Goal: Navigation & Orientation: Find specific page/section

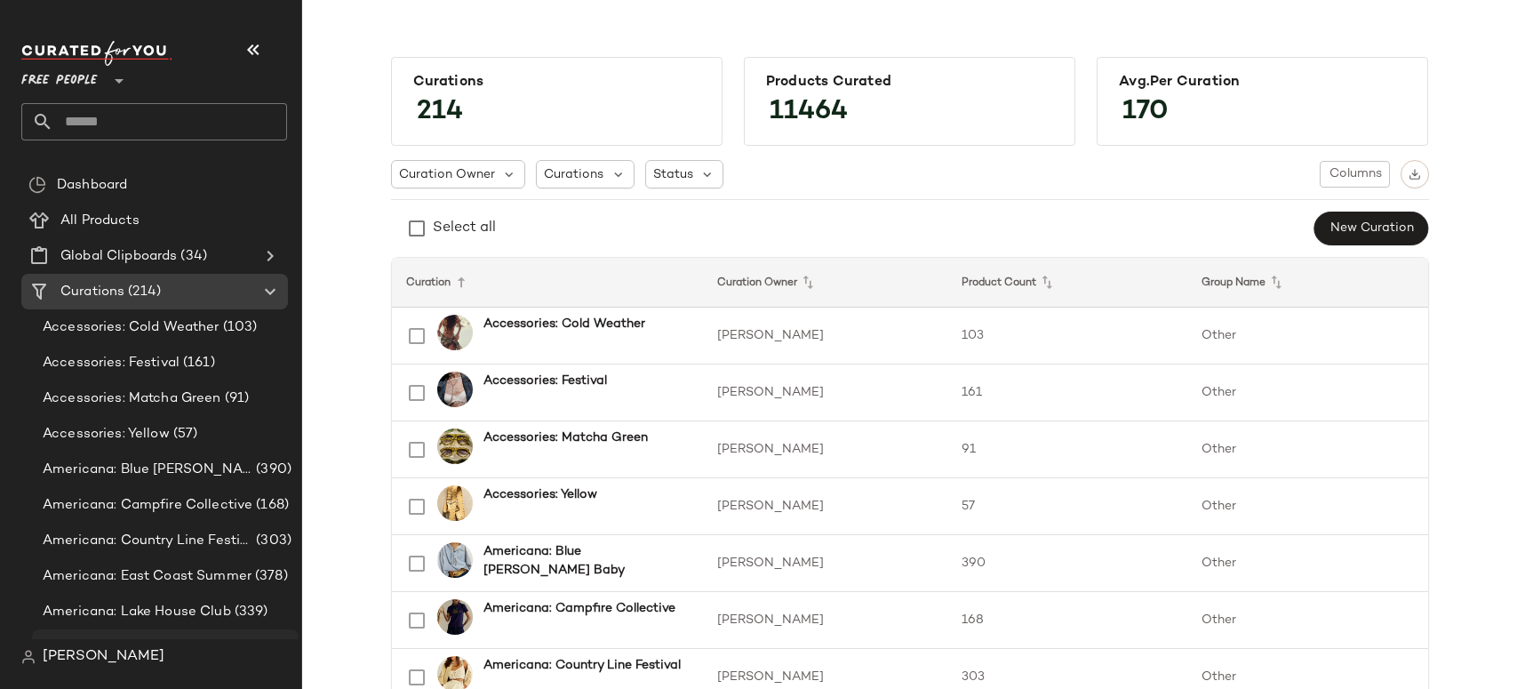
scroll to position [180, 0]
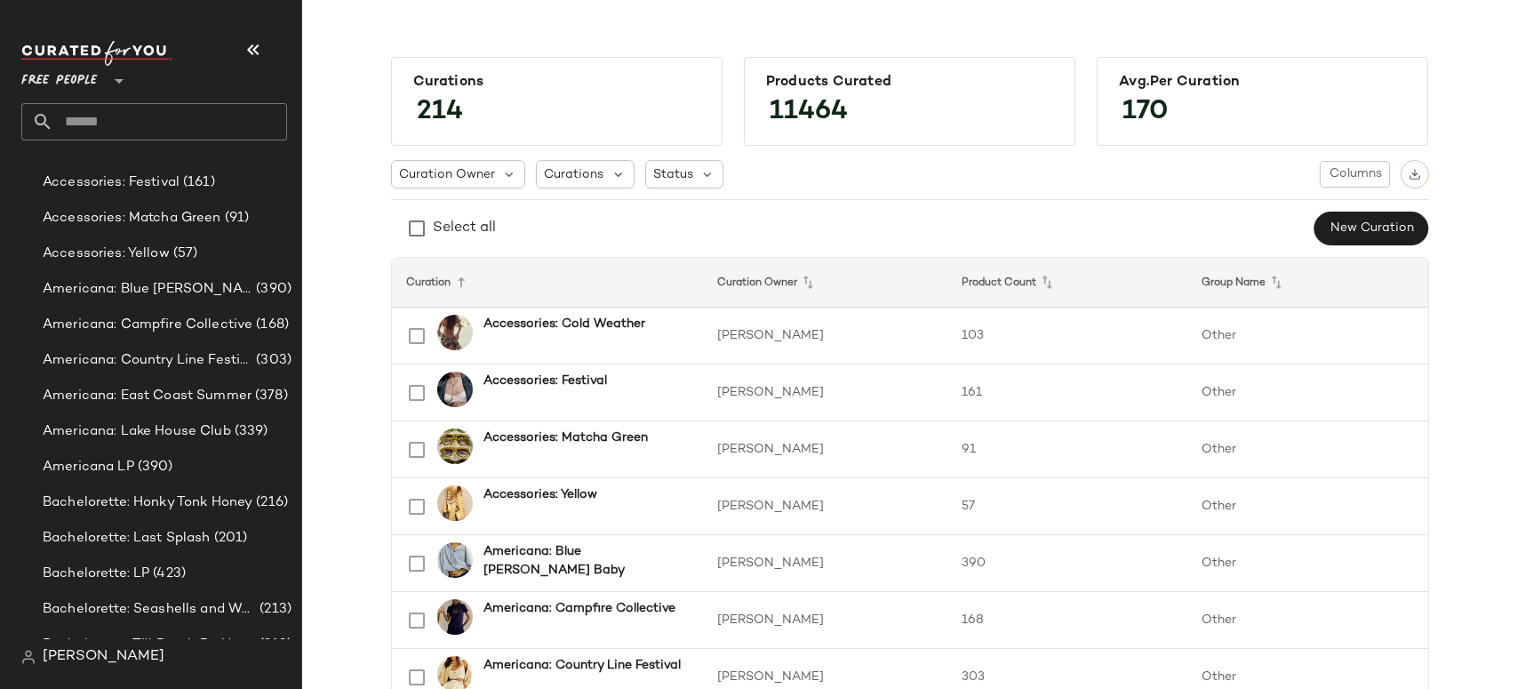
click at [77, 79] on span "Free People" at bounding box center [59, 76] width 76 height 32
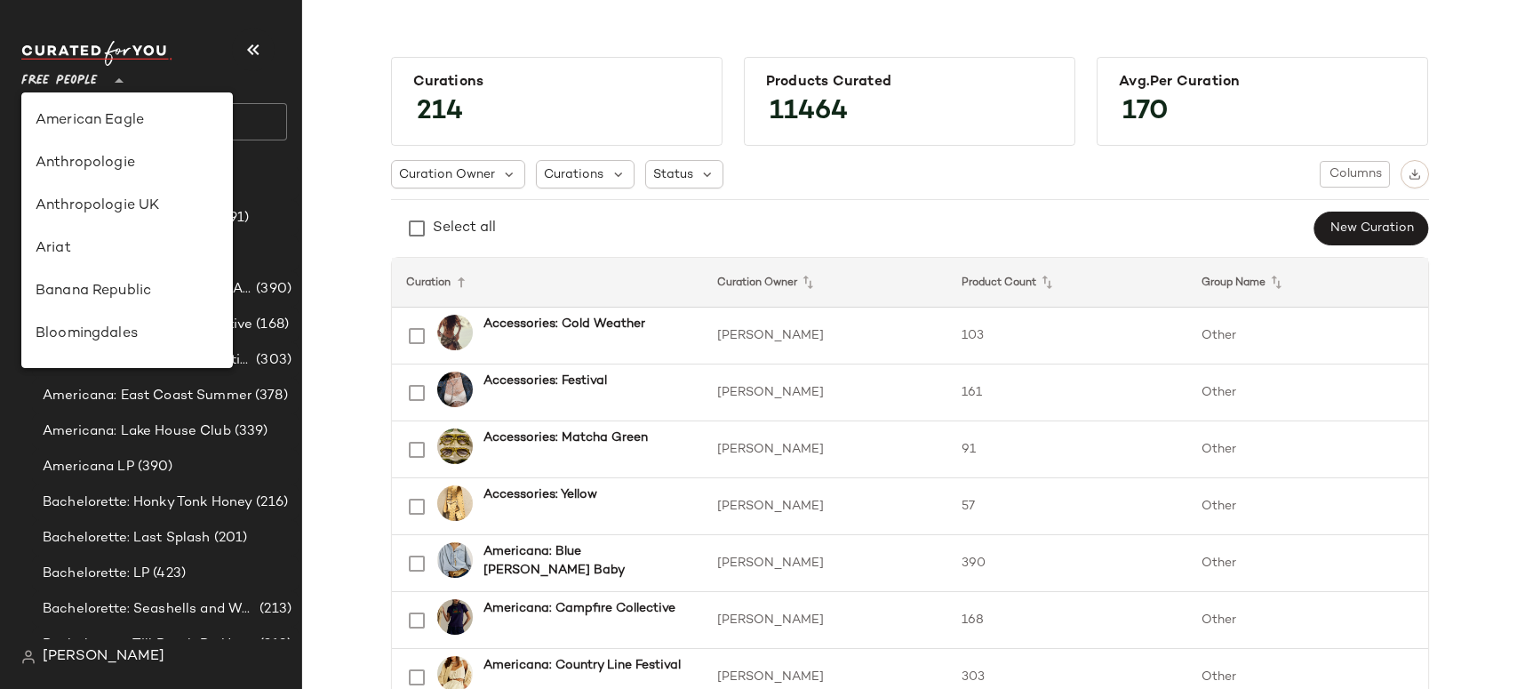
scroll to position [341, 0]
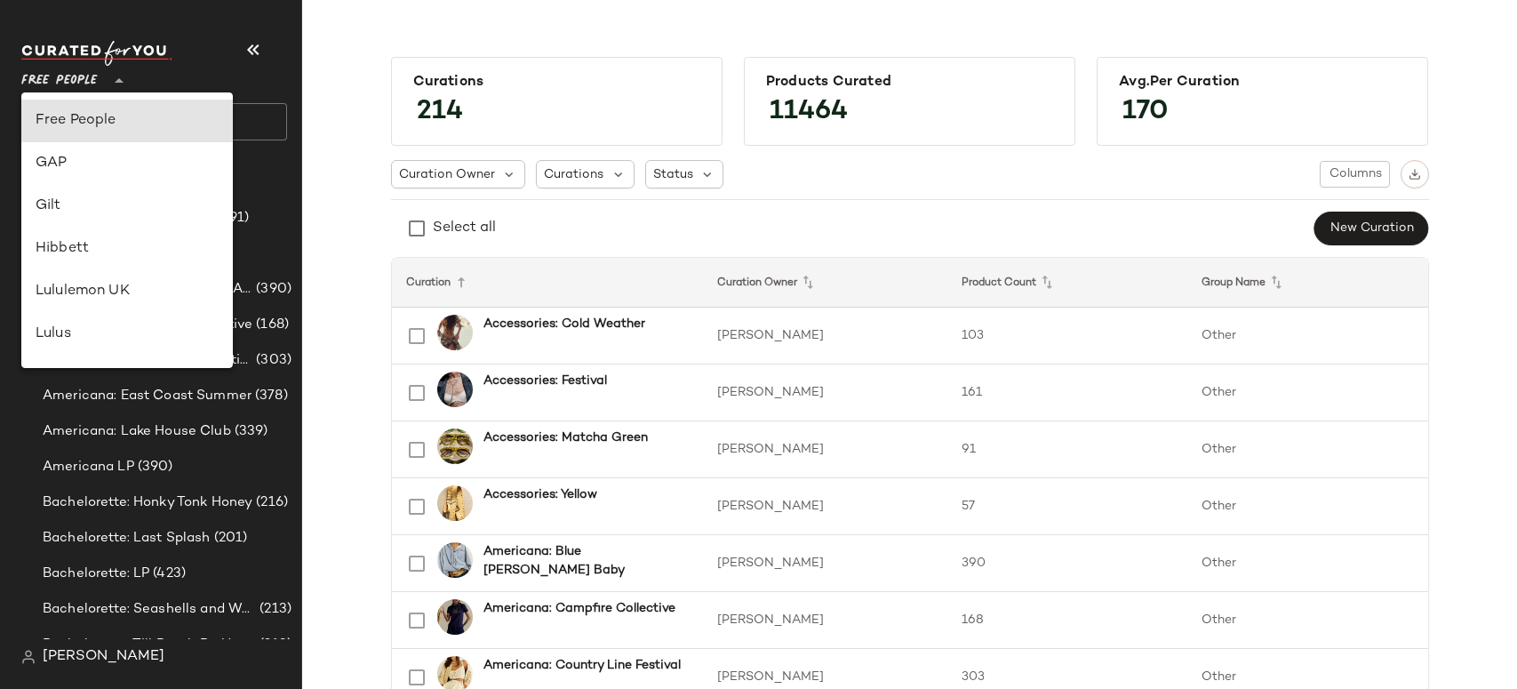
click at [92, 83] on span "Free People" at bounding box center [59, 76] width 76 height 32
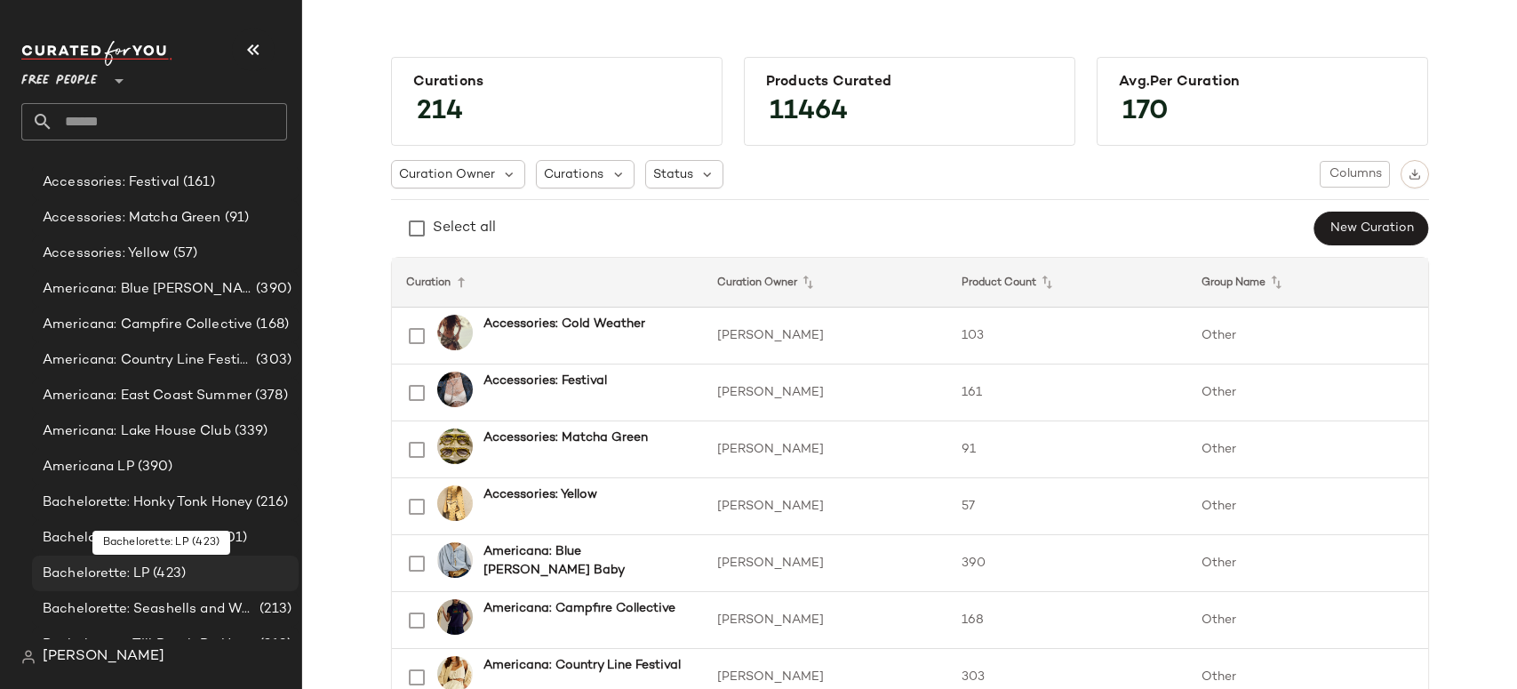
click at [109, 573] on span "Bachelorette: LP" at bounding box center [96, 573] width 107 height 20
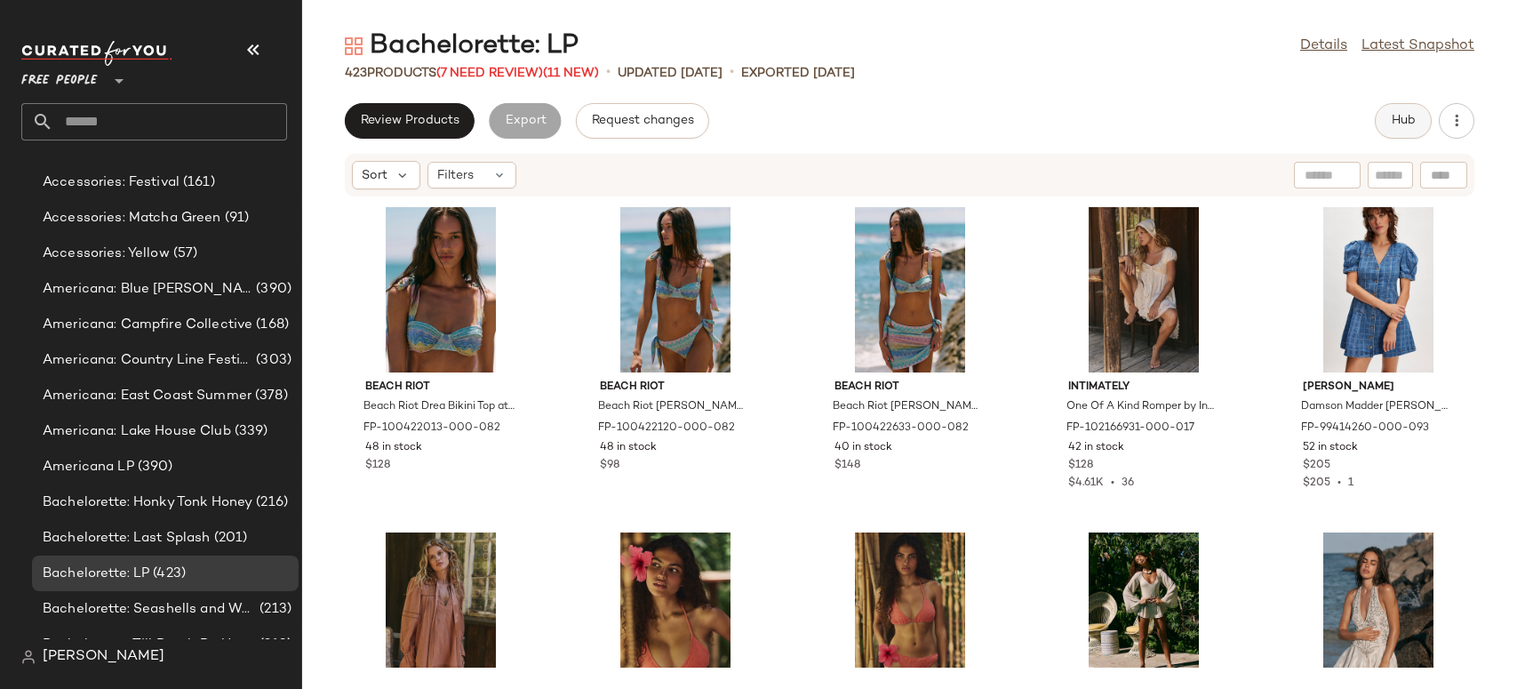
click at [1403, 124] on span "Hub" at bounding box center [1403, 121] width 25 height 14
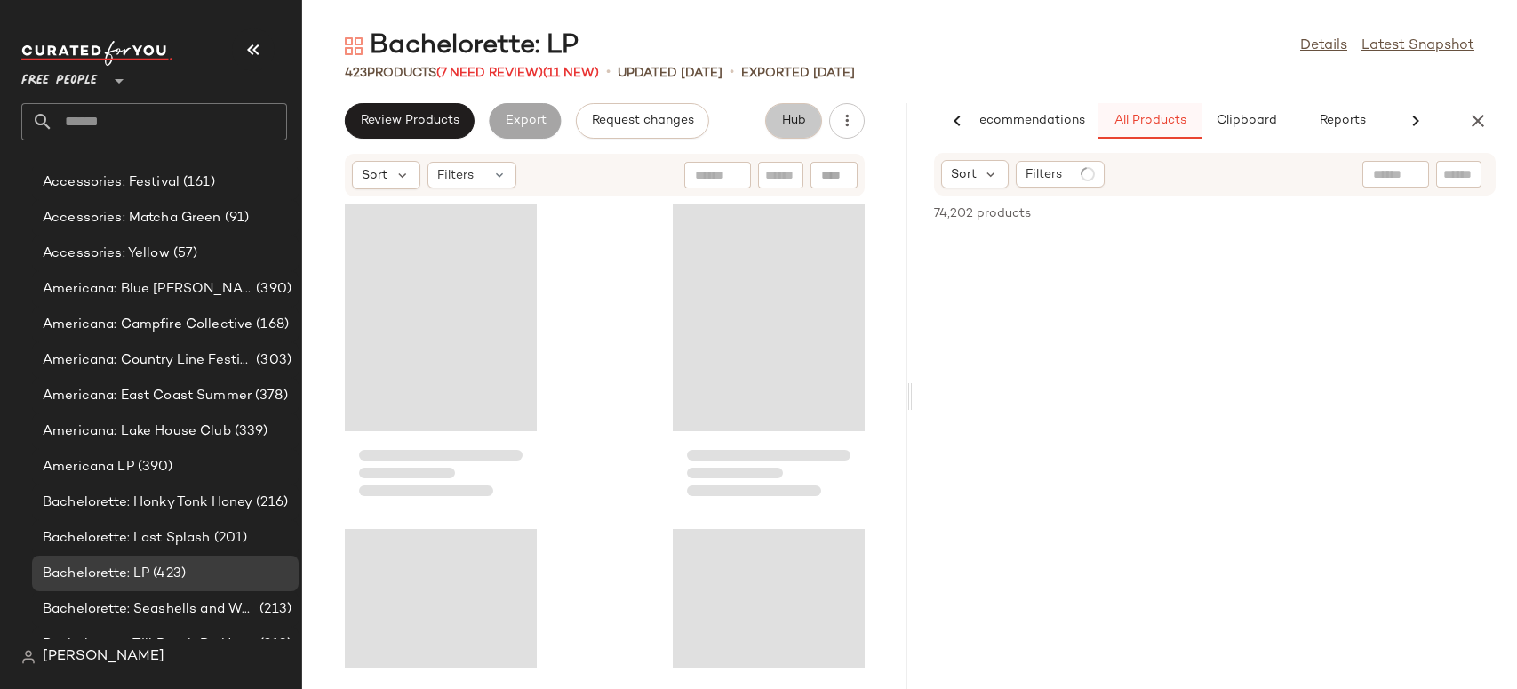
scroll to position [0, 38]
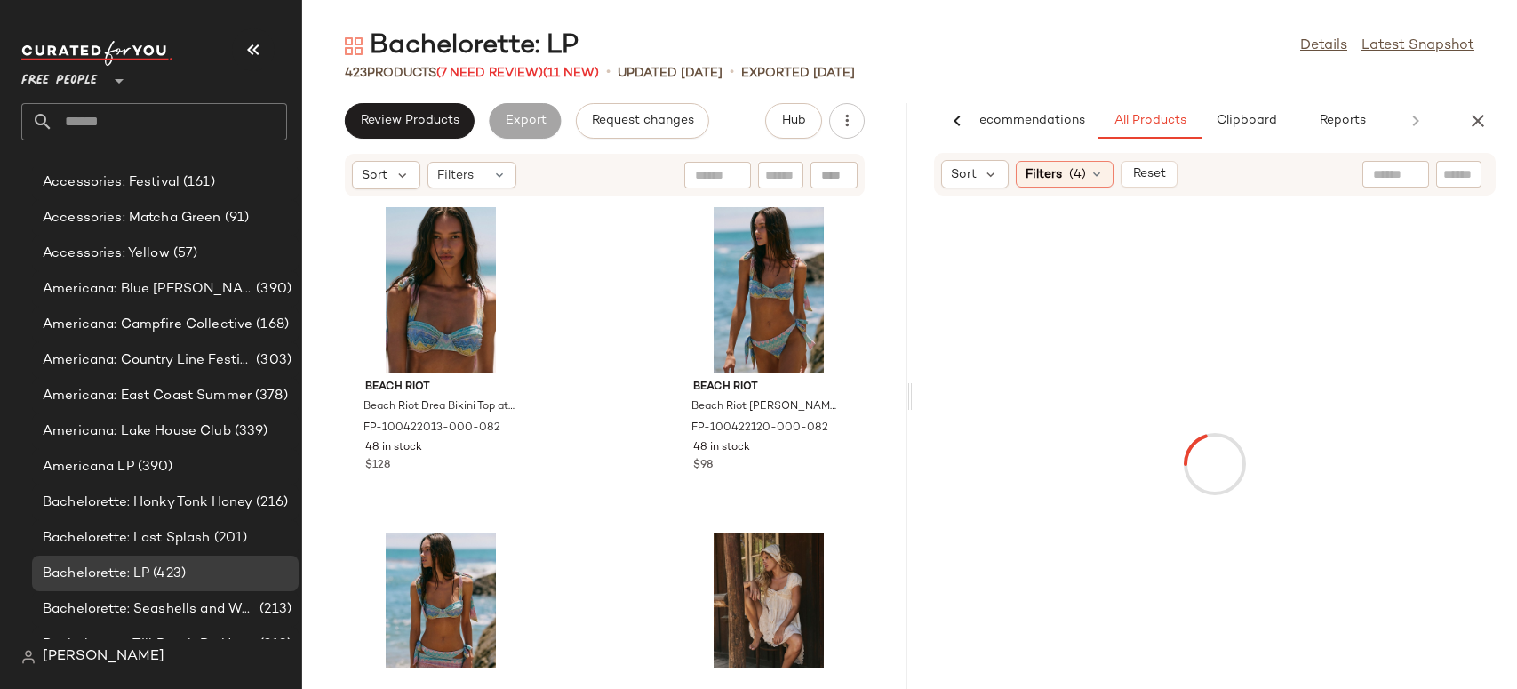
click at [1168, 72] on div "423 Products (7 Need Review) (11 New) • updated [DATE] • Exported [DATE]" at bounding box center [909, 73] width 1215 height 18
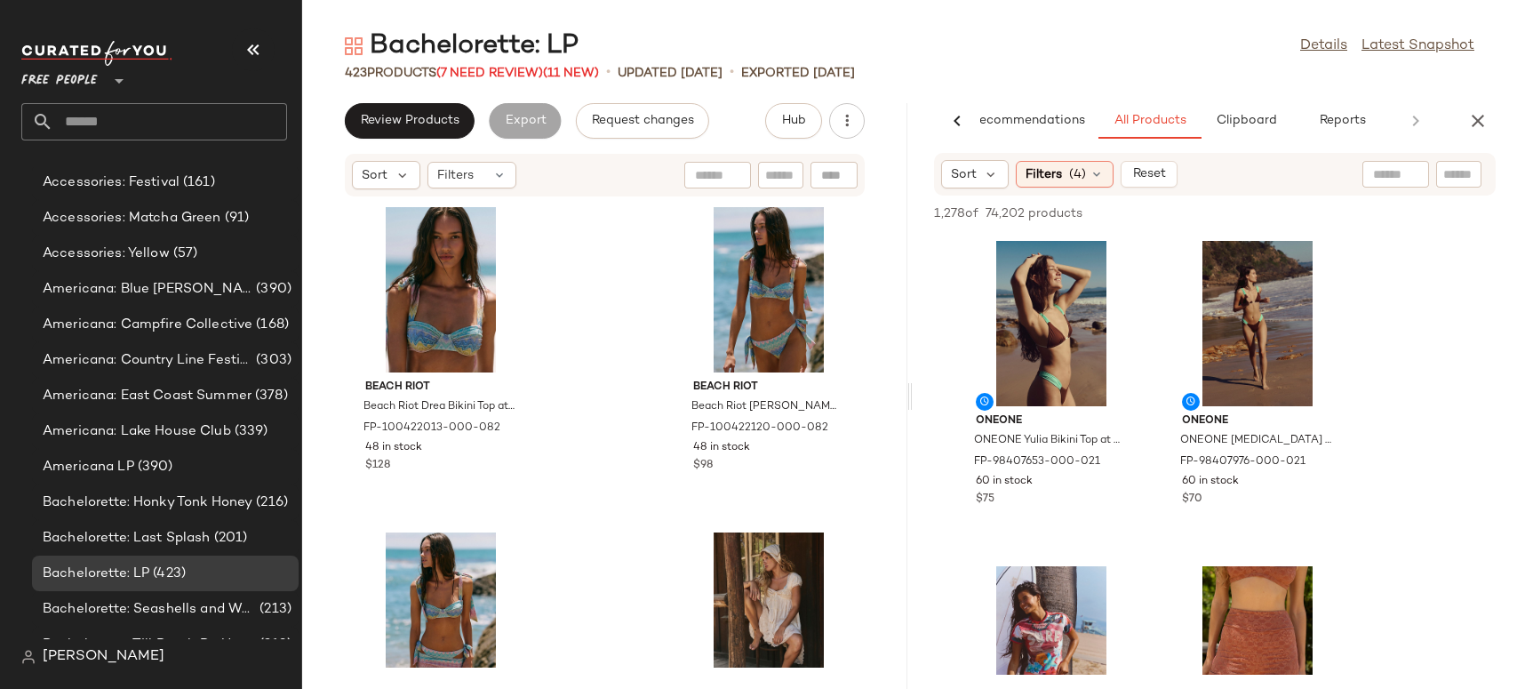
click at [1469, 120] on icon "button" at bounding box center [1477, 120] width 21 height 21
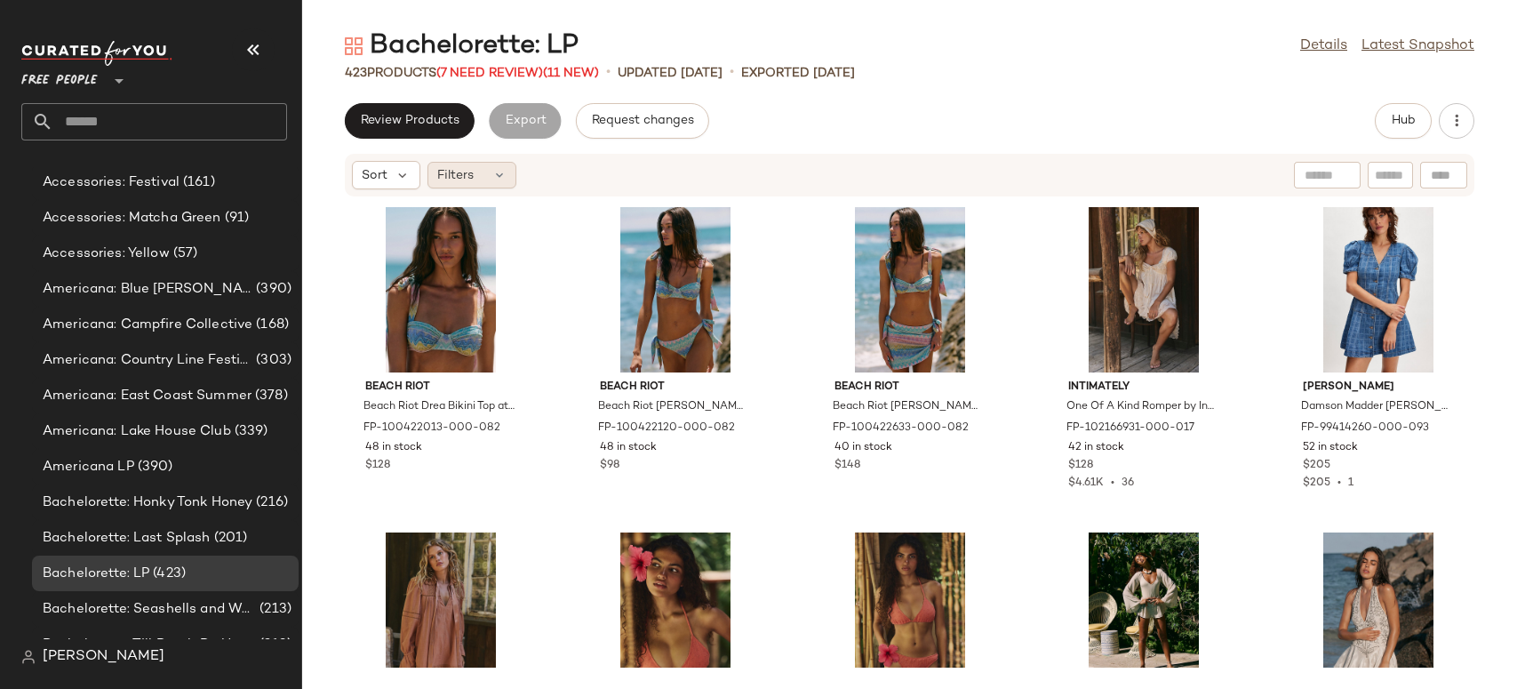
click at [459, 176] on span "Filters" at bounding box center [455, 175] width 36 height 19
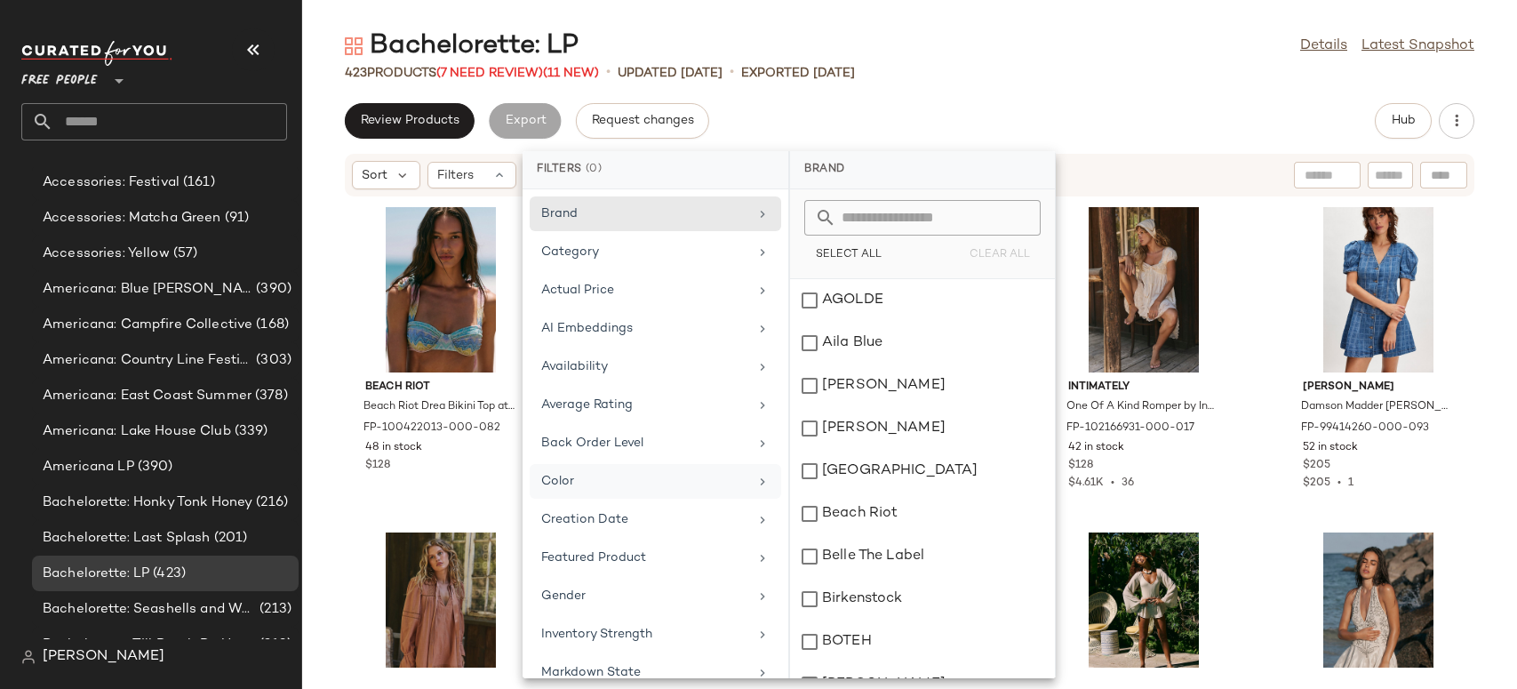
click at [578, 477] on div "Color" at bounding box center [644, 481] width 207 height 19
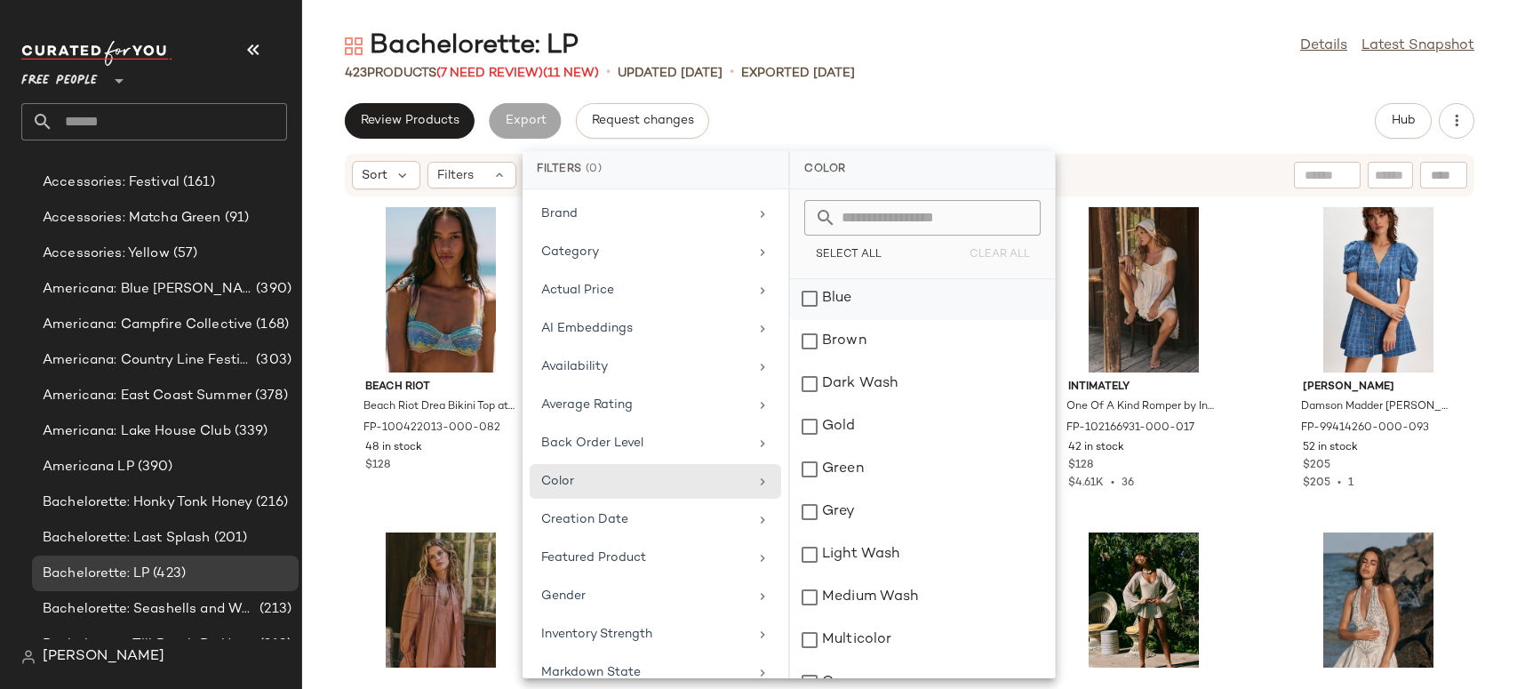
scroll to position [0, 0]
click at [978, 116] on div "Review Products Export Request changes Hub" at bounding box center [910, 121] width 1130 height 36
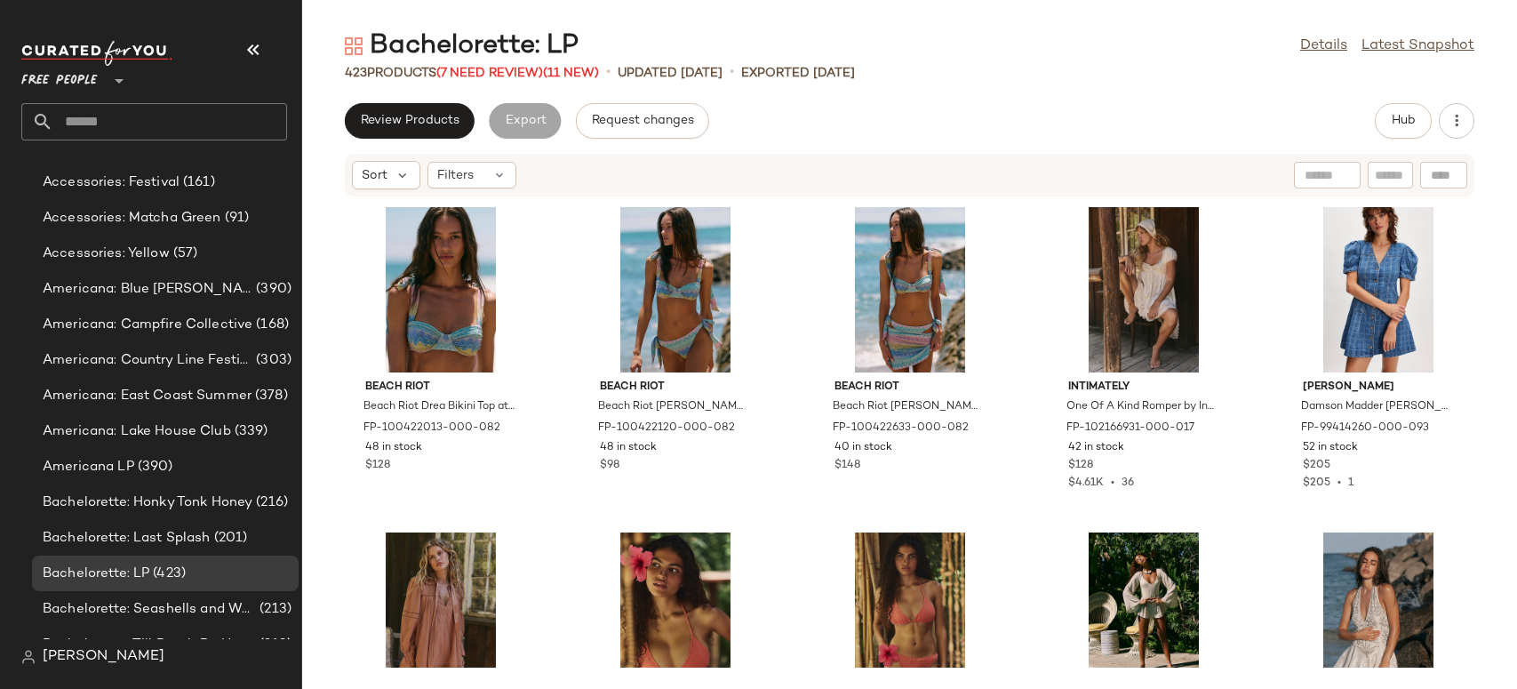
click at [102, 76] on div "Free People **" at bounding box center [63, 70] width 84 height 44
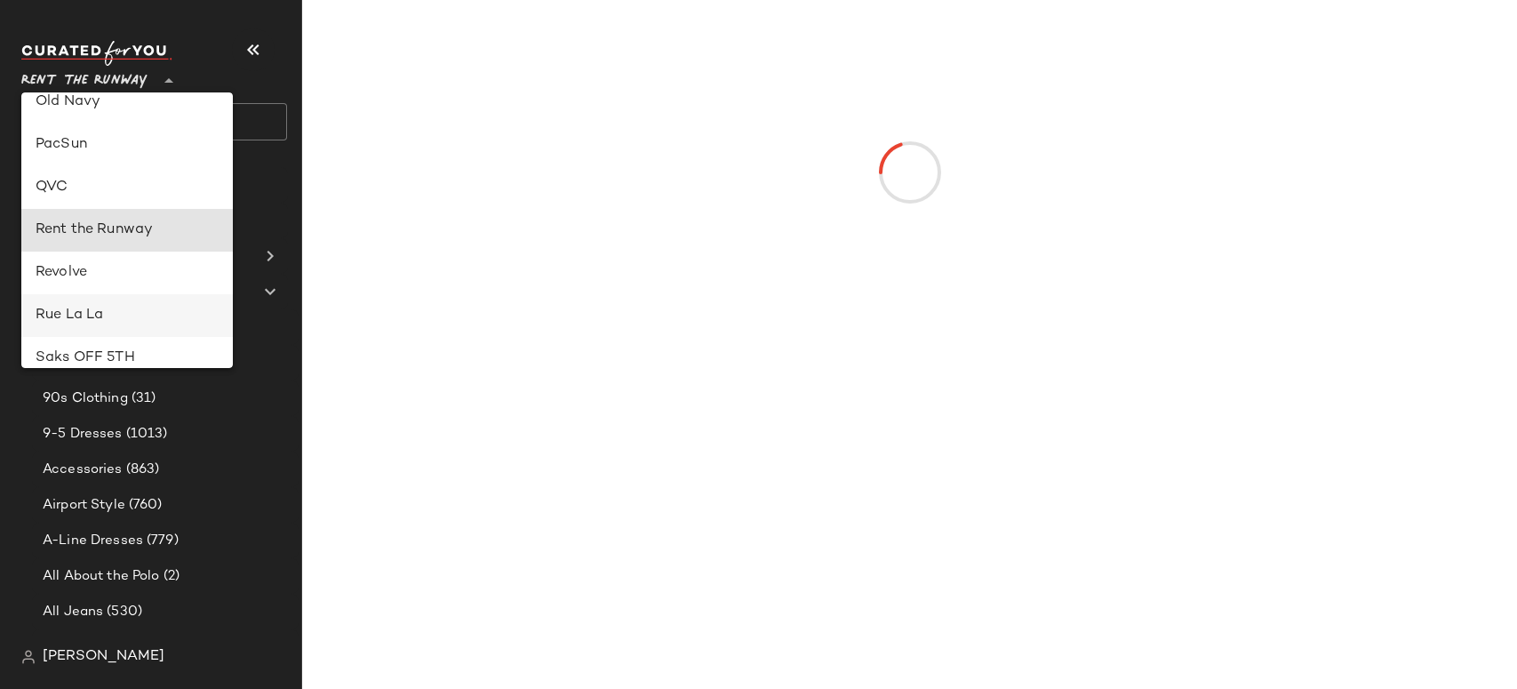
click at [87, 302] on div "Rue La La" at bounding box center [127, 315] width 212 height 43
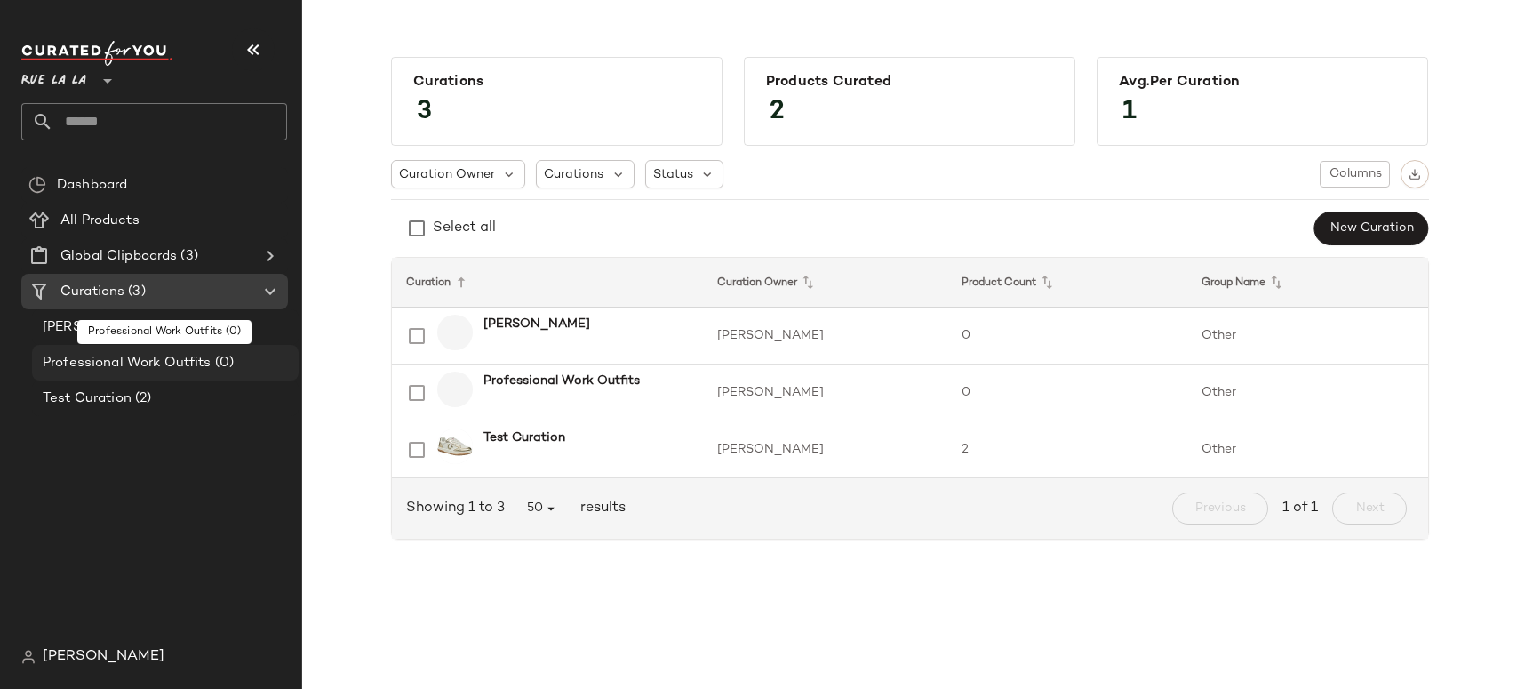
click at [110, 366] on span "Professional Work Outfits" at bounding box center [127, 363] width 169 height 20
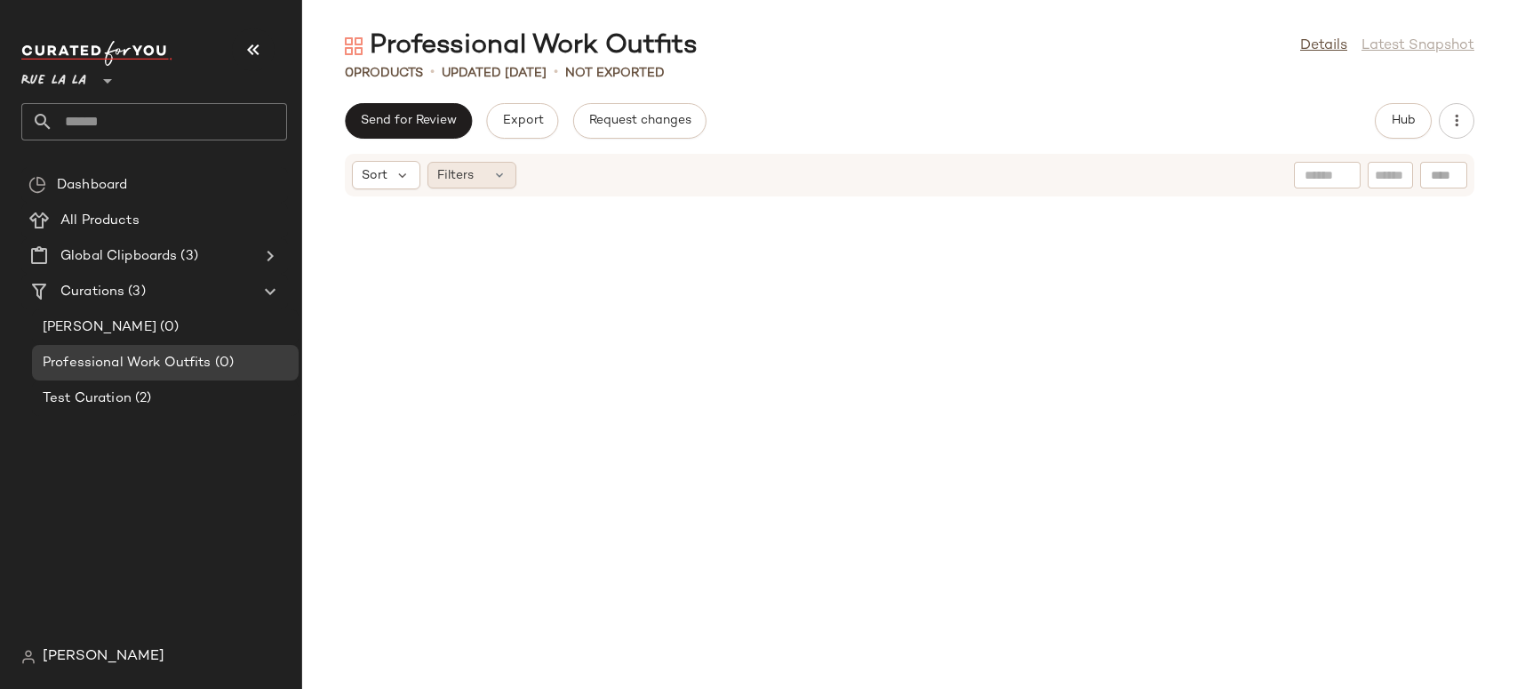
click at [501, 176] on icon at bounding box center [499, 175] width 14 height 14
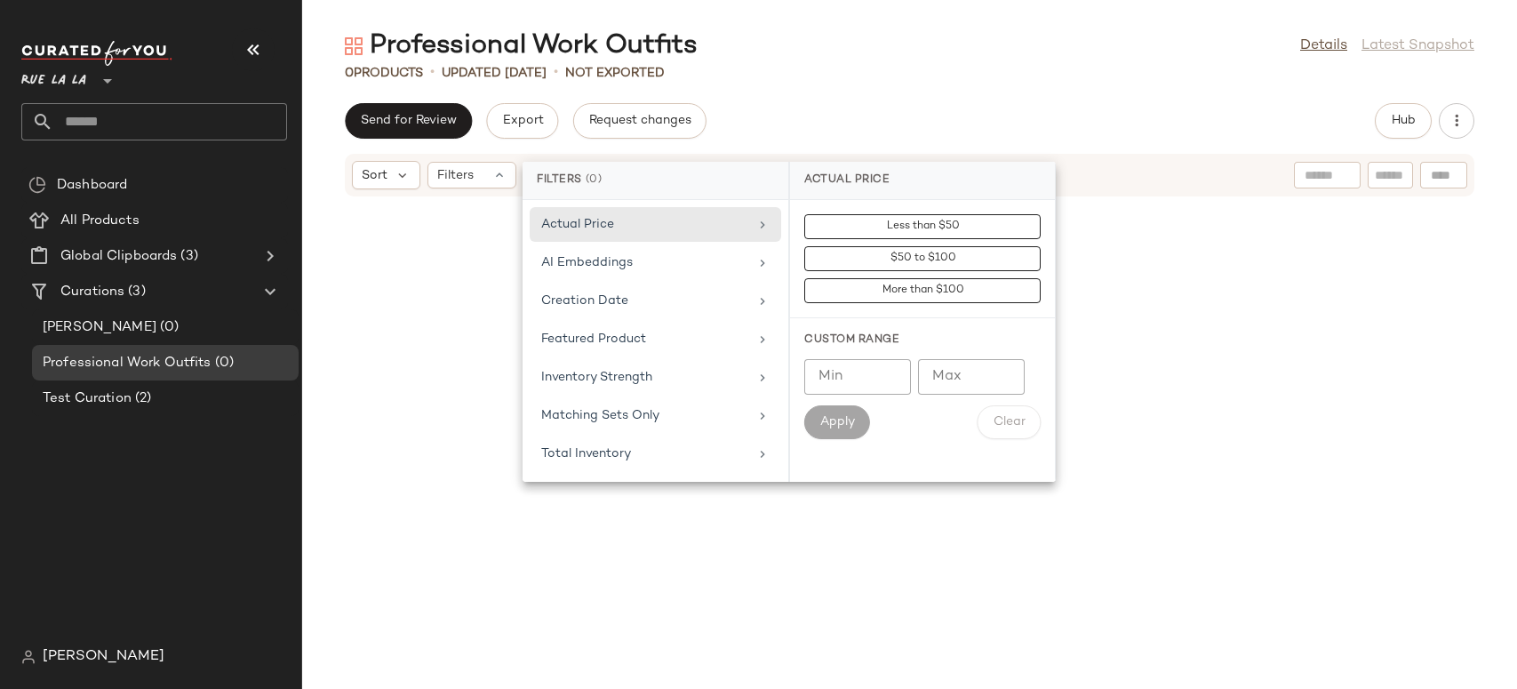
click at [815, 92] on div "Professional Work Outfits Details Latest Snapshot 0 Products • updated [DATE] •…" at bounding box center [909, 358] width 1215 height 660
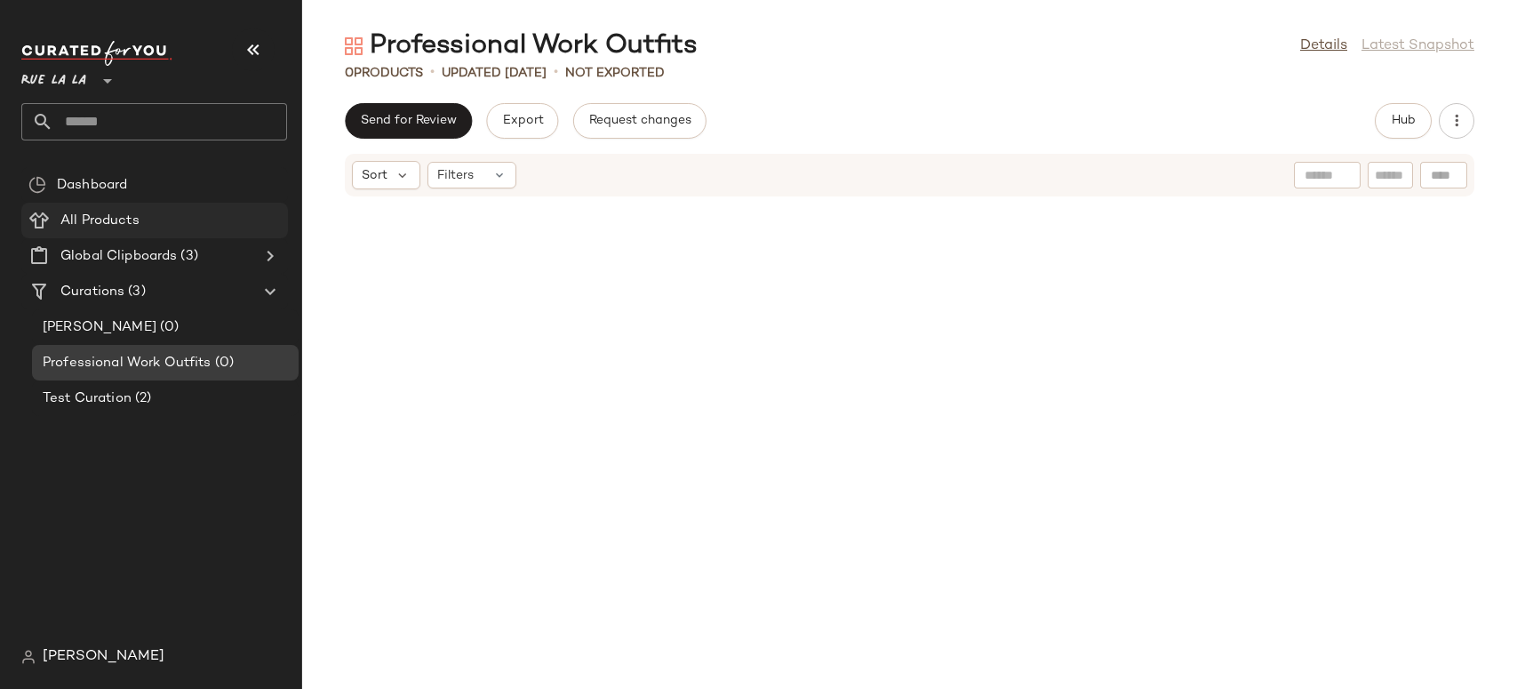
click at [100, 217] on span "All Products" at bounding box center [99, 221] width 79 height 20
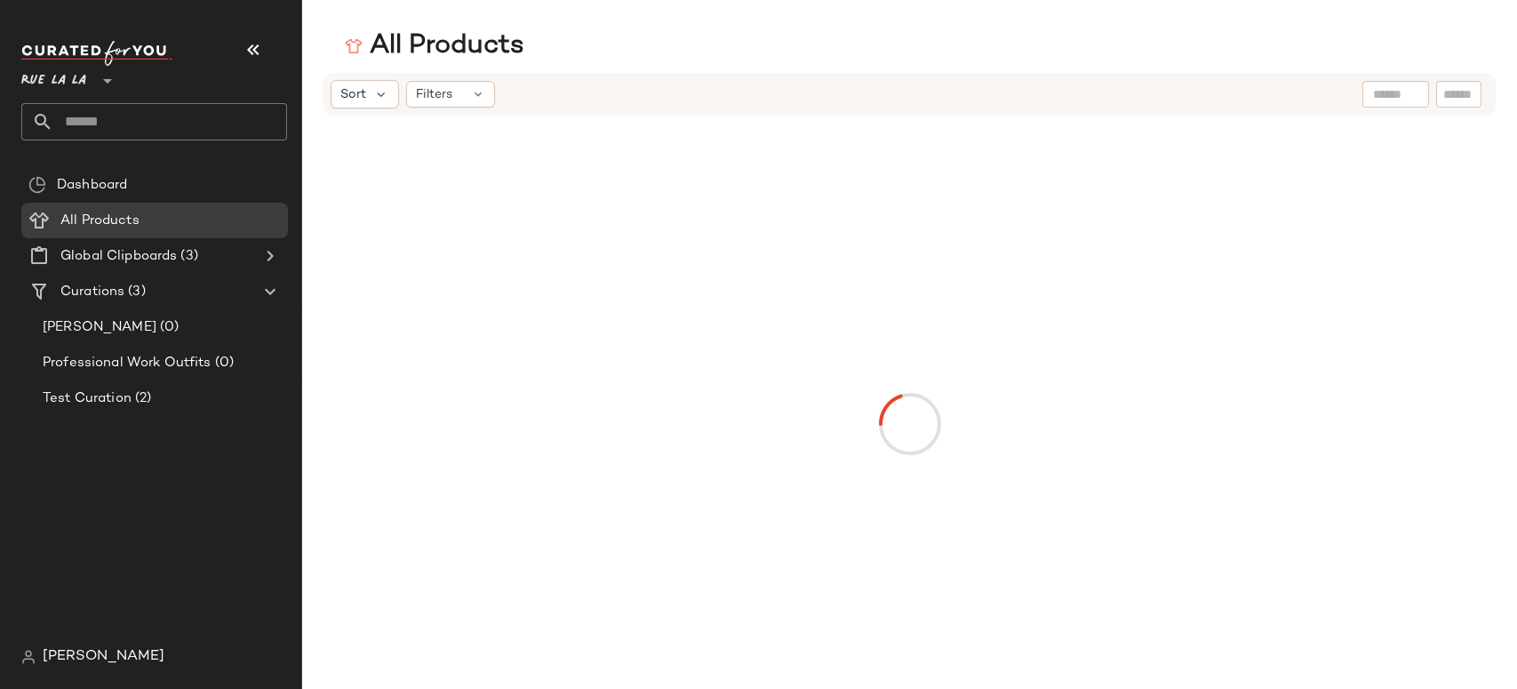
click at [467, 95] on div "Filters" at bounding box center [450, 94] width 89 height 27
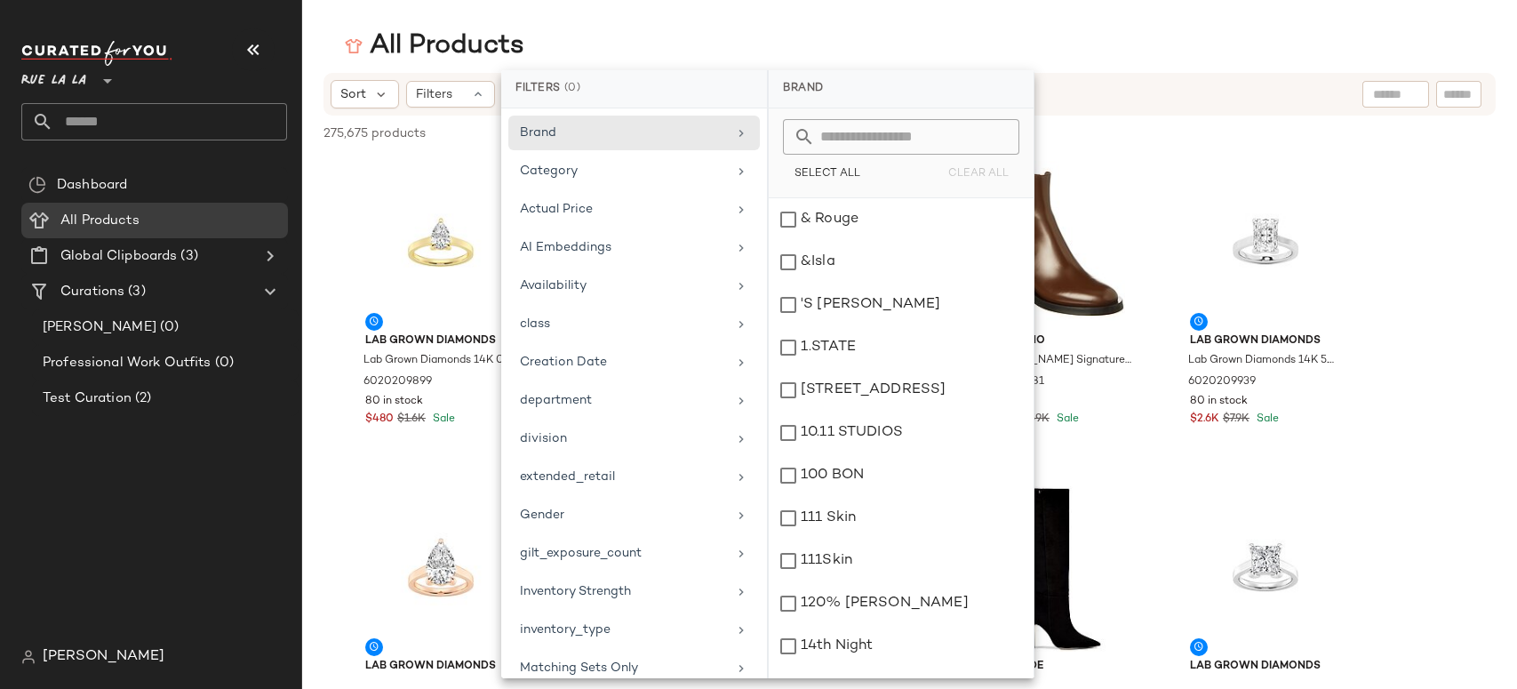
click at [767, 44] on div "All Products" at bounding box center [909, 46] width 1215 height 36
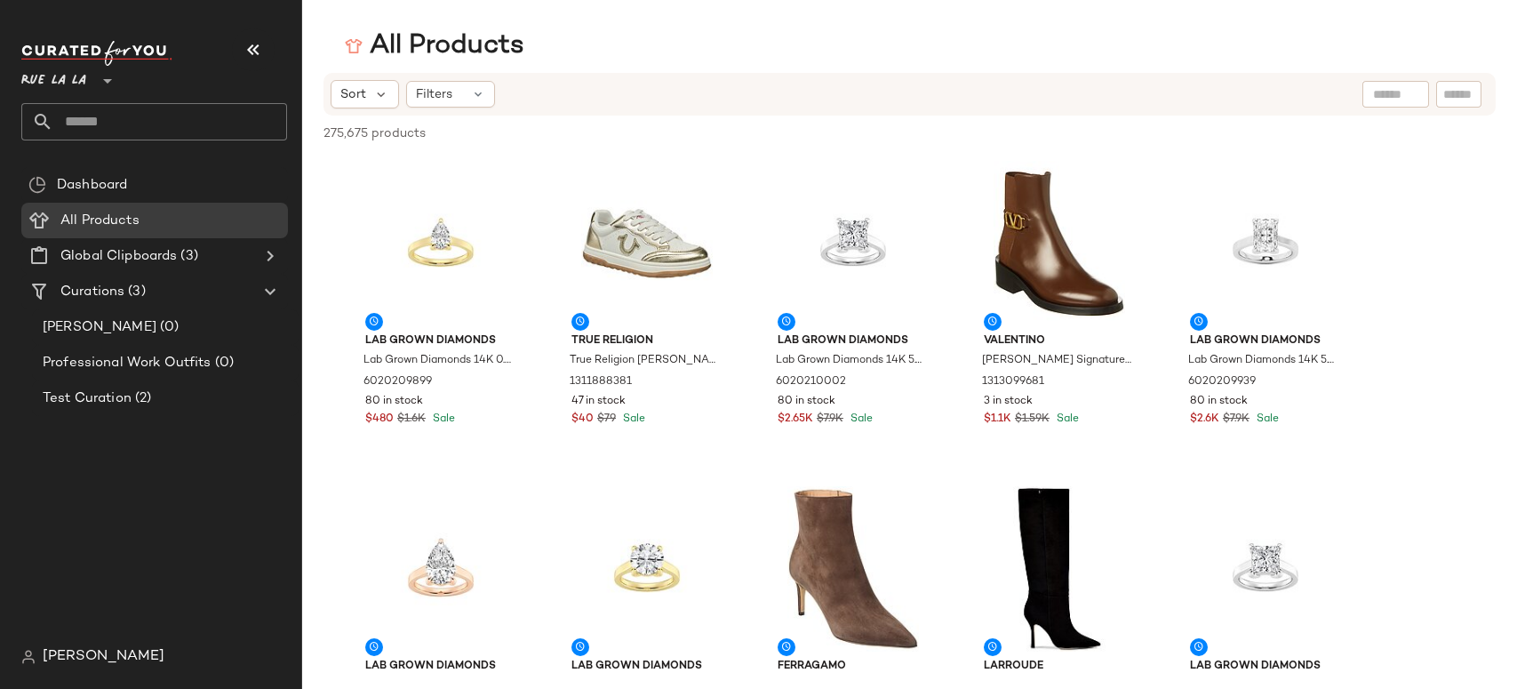
click at [57, 76] on span "Rue La La" at bounding box center [53, 76] width 65 height 32
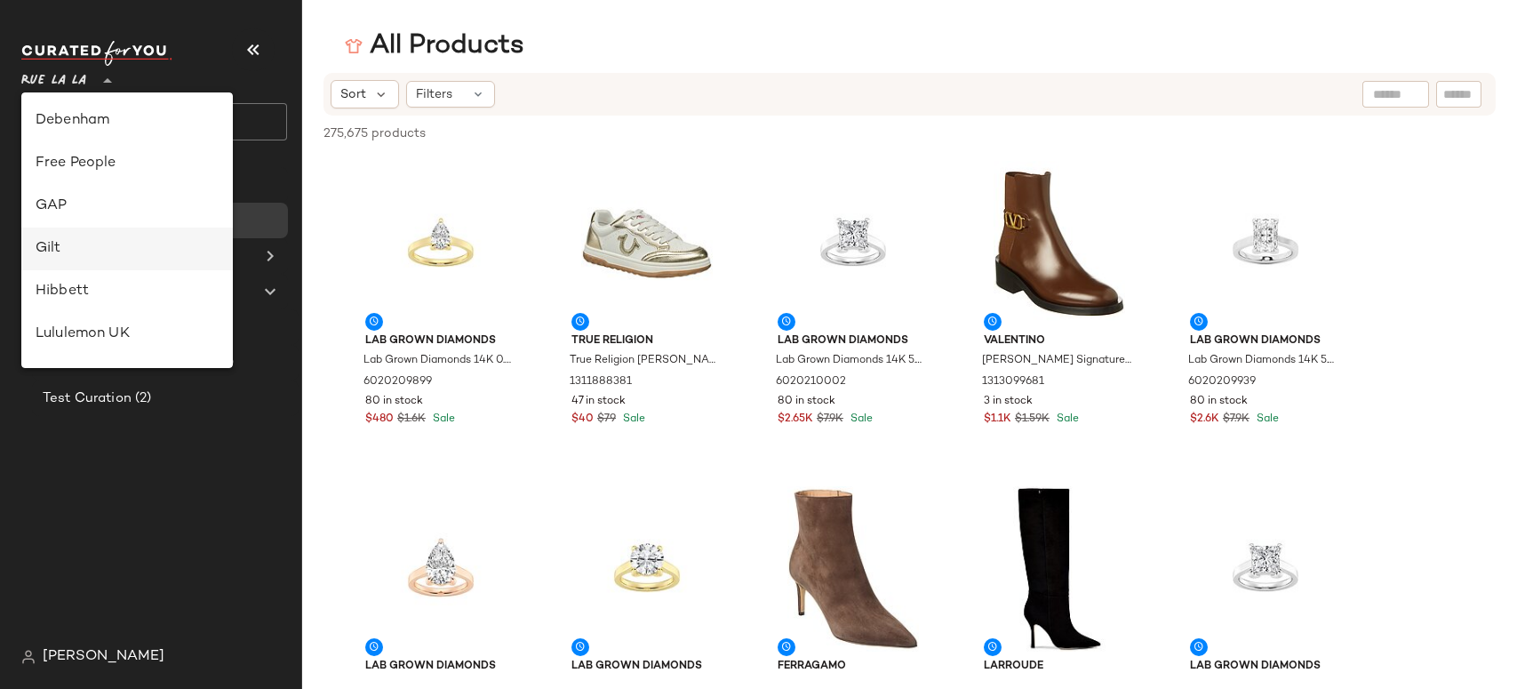
scroll to position [267, 0]
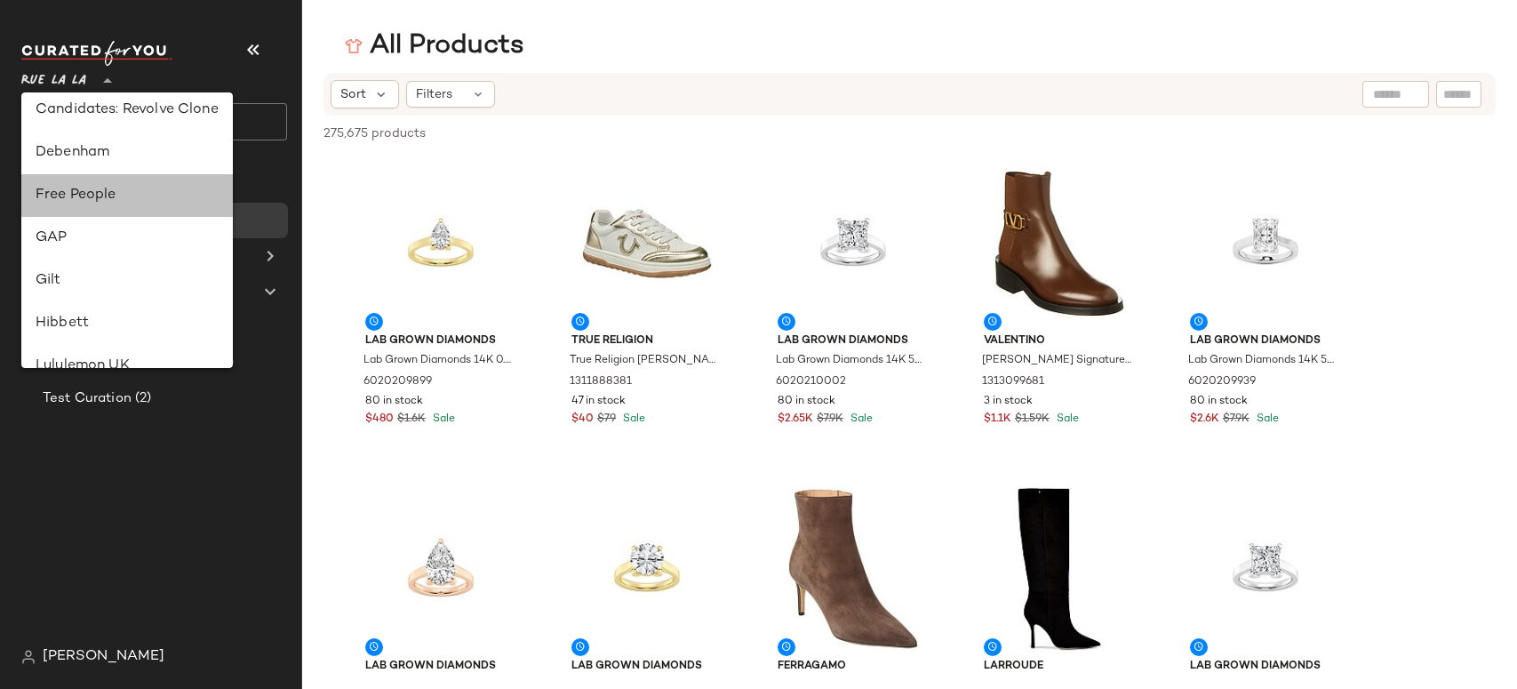
click at [100, 188] on div "Free People" at bounding box center [127, 195] width 183 height 21
type input "**"
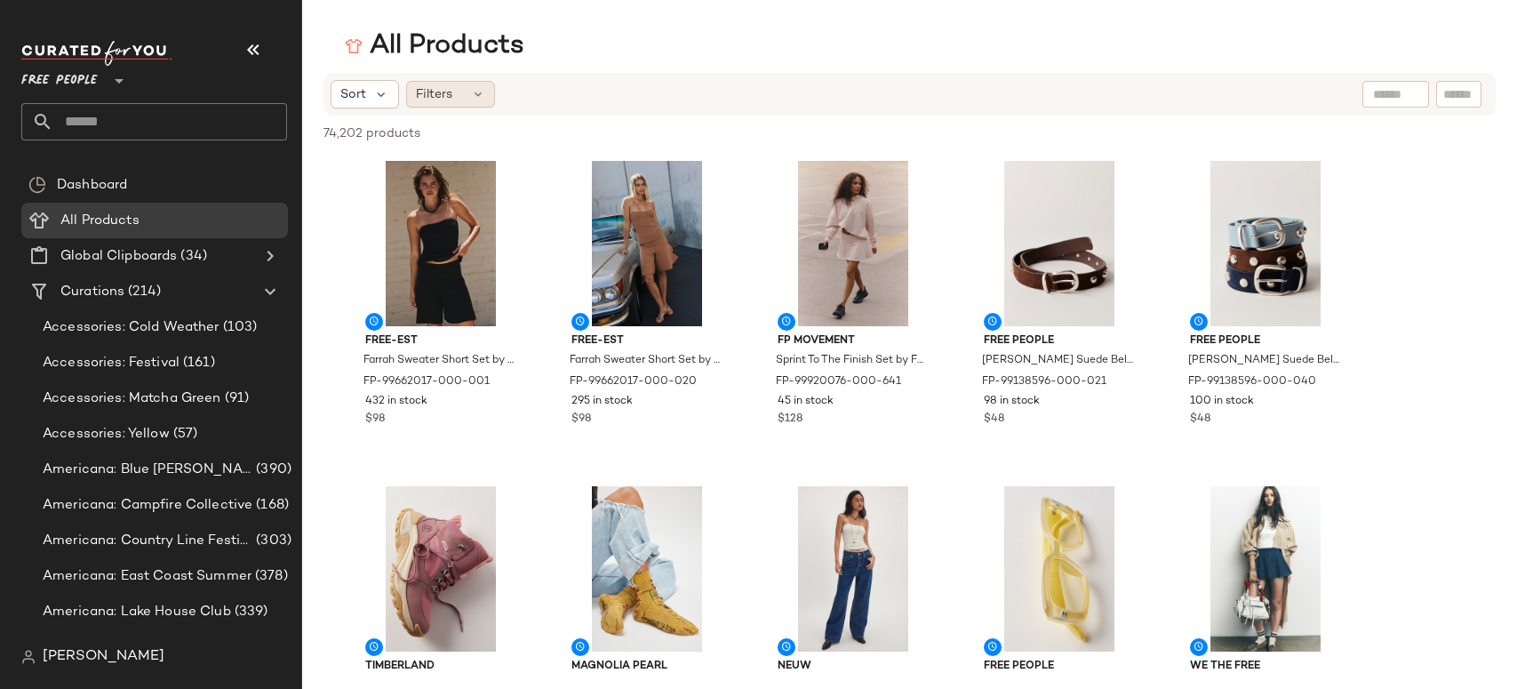
click at [465, 96] on div "Filters" at bounding box center [450, 94] width 89 height 27
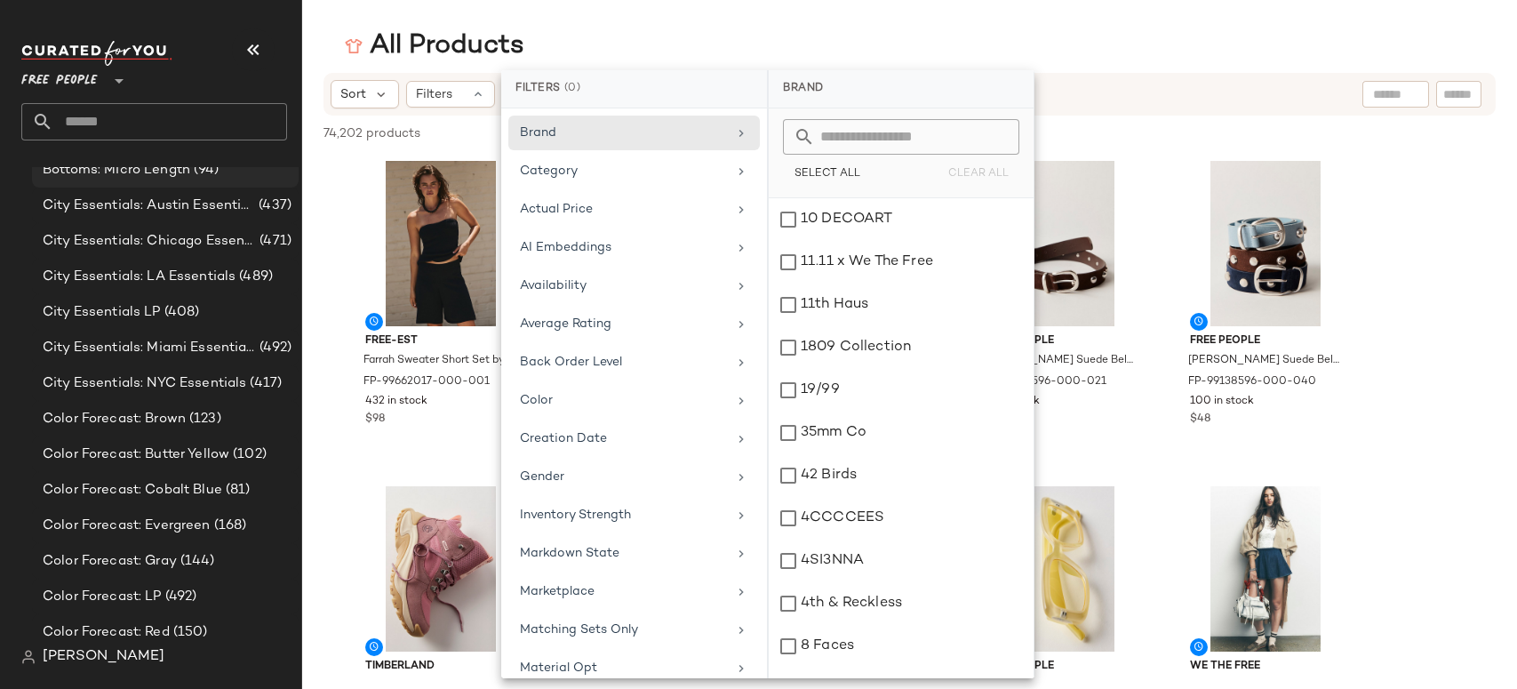
scroll to position [1025, 0]
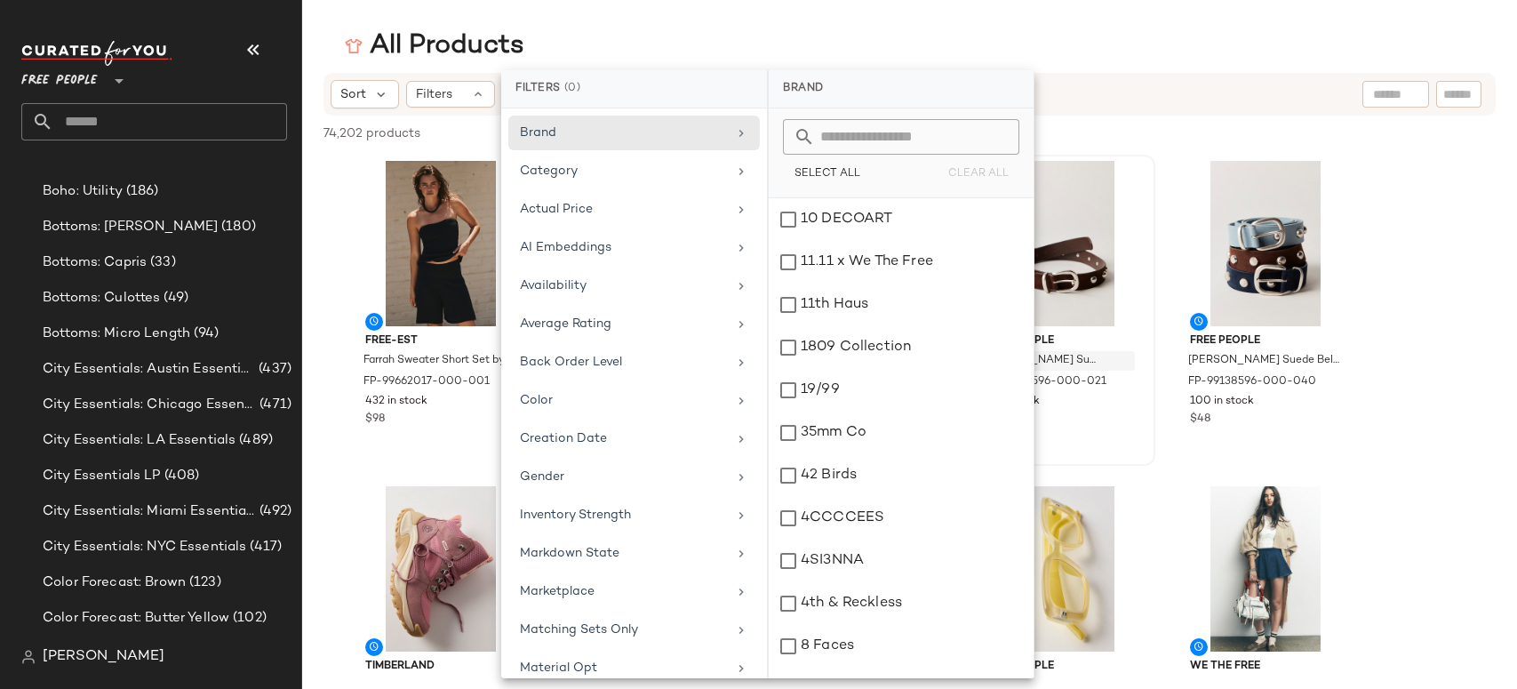
drag, startPoint x: 124, startPoint y: 539, endPoint x: 1084, endPoint y: 360, distance: 977.2
click at [124, 539] on span "City Essentials: NYC Essentials" at bounding box center [145, 547] width 204 height 20
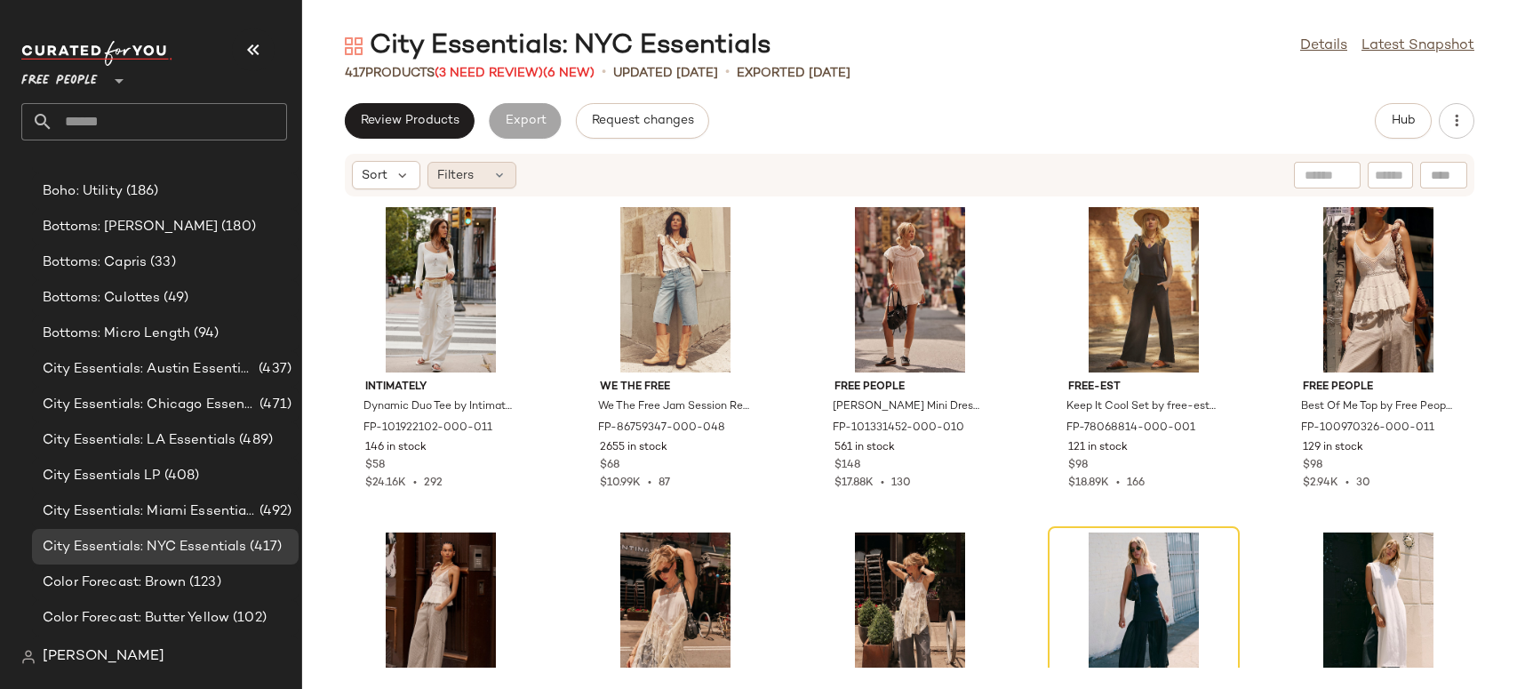
click at [469, 178] on span "Filters" at bounding box center [455, 175] width 36 height 19
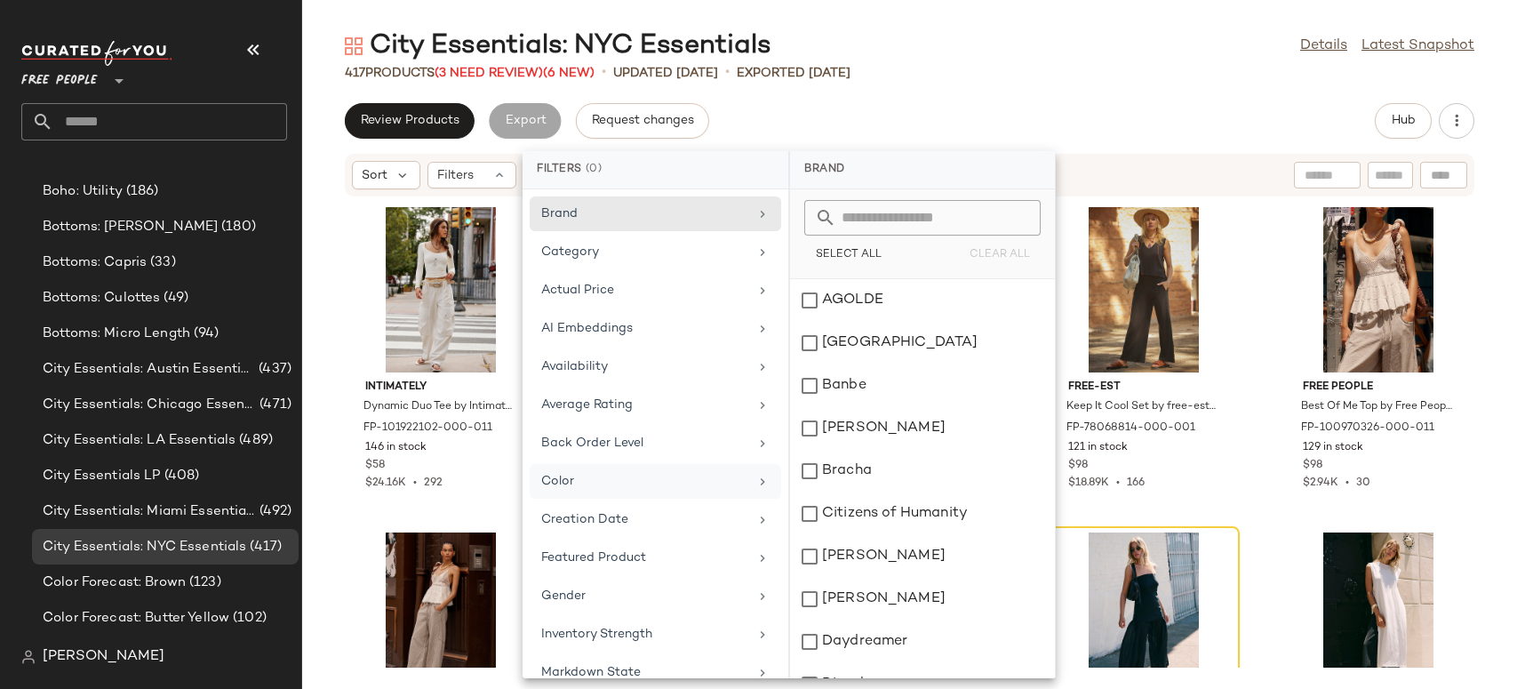
click at [577, 478] on div "Color" at bounding box center [644, 481] width 207 height 19
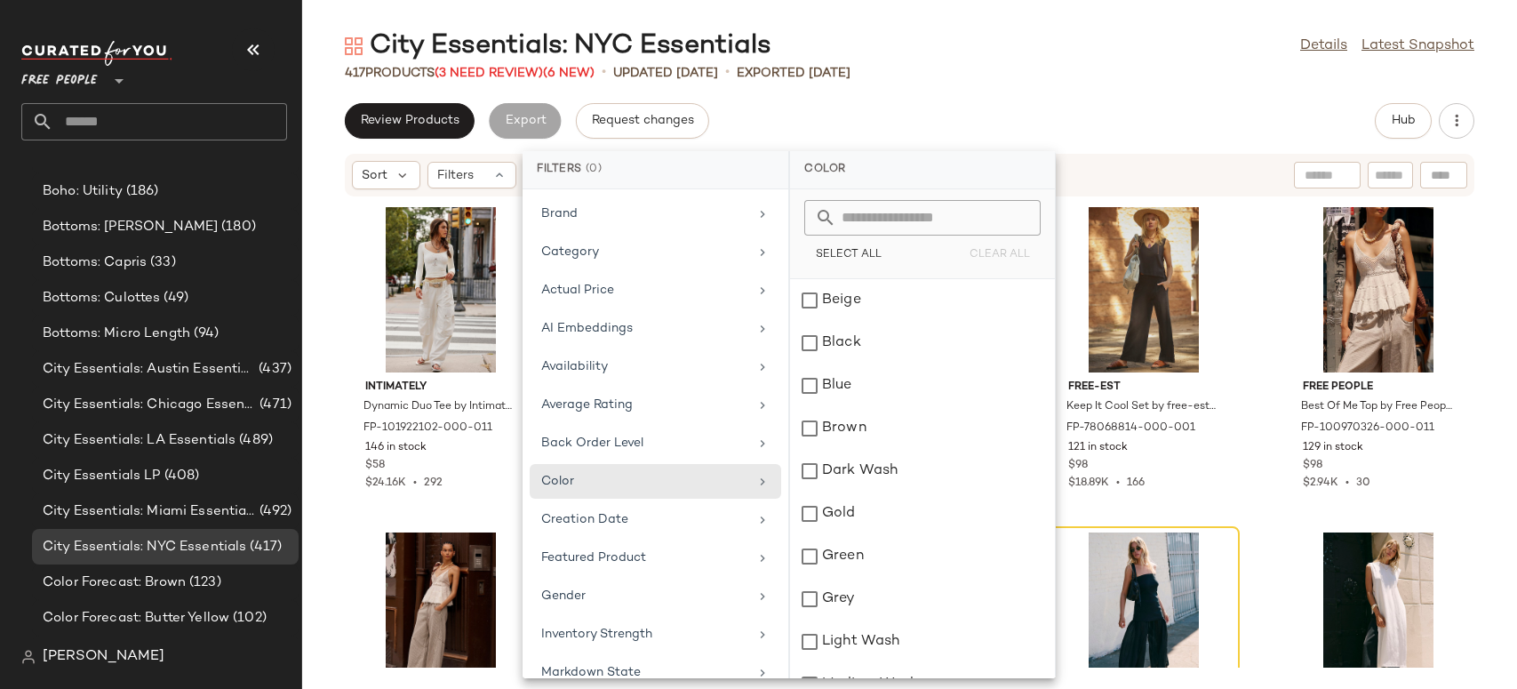
click at [971, 92] on div "City Essentials: NYC Essentials Details Latest Snapshot 417 Products (3 Need Re…" at bounding box center [909, 358] width 1215 height 660
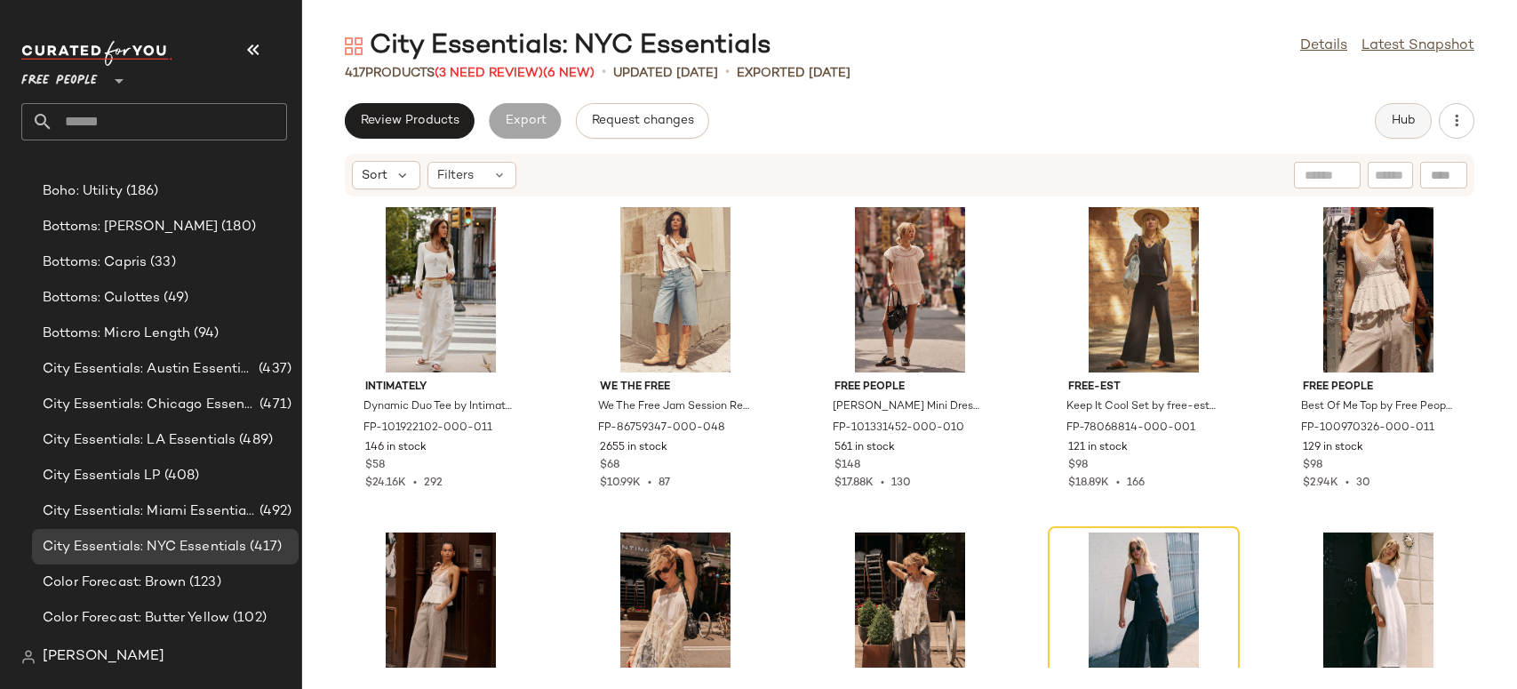
click at [1403, 116] on span "Hub" at bounding box center [1403, 121] width 25 height 14
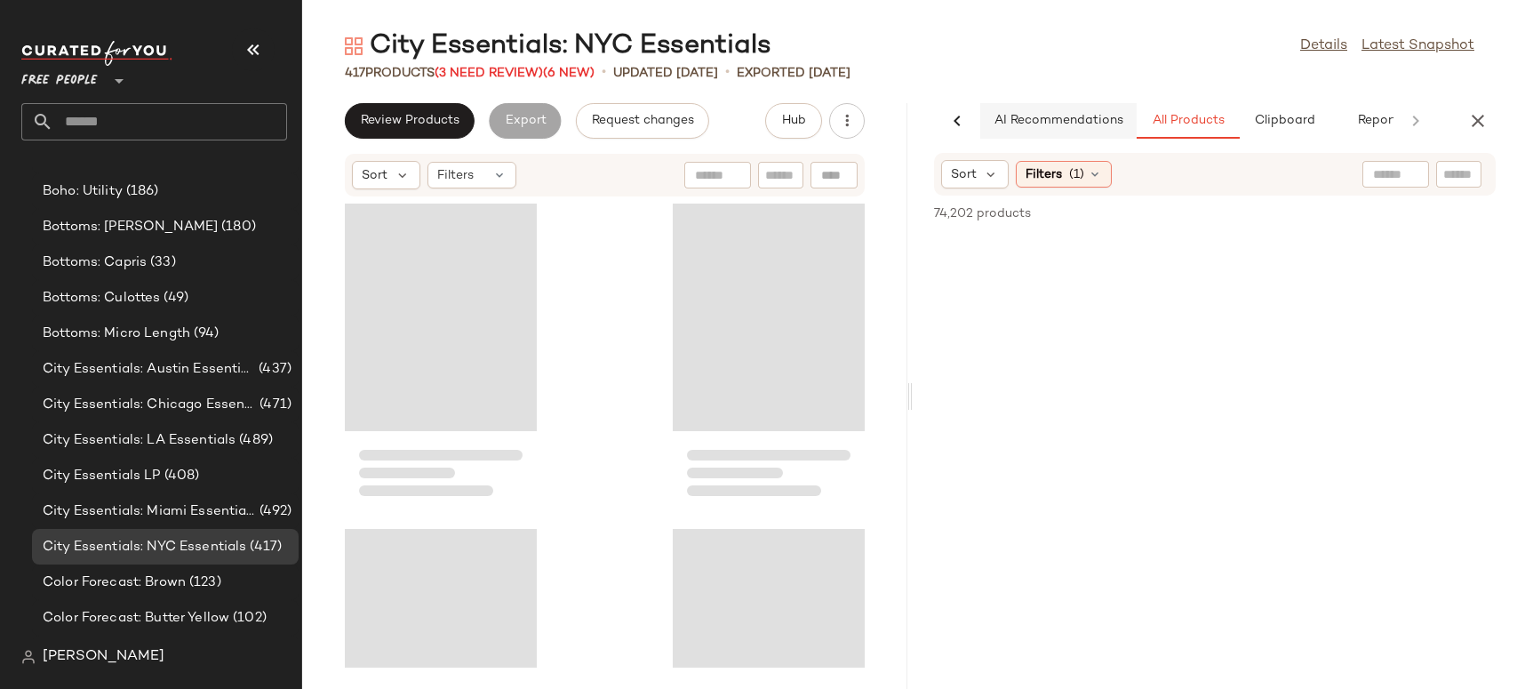
scroll to position [0, 38]
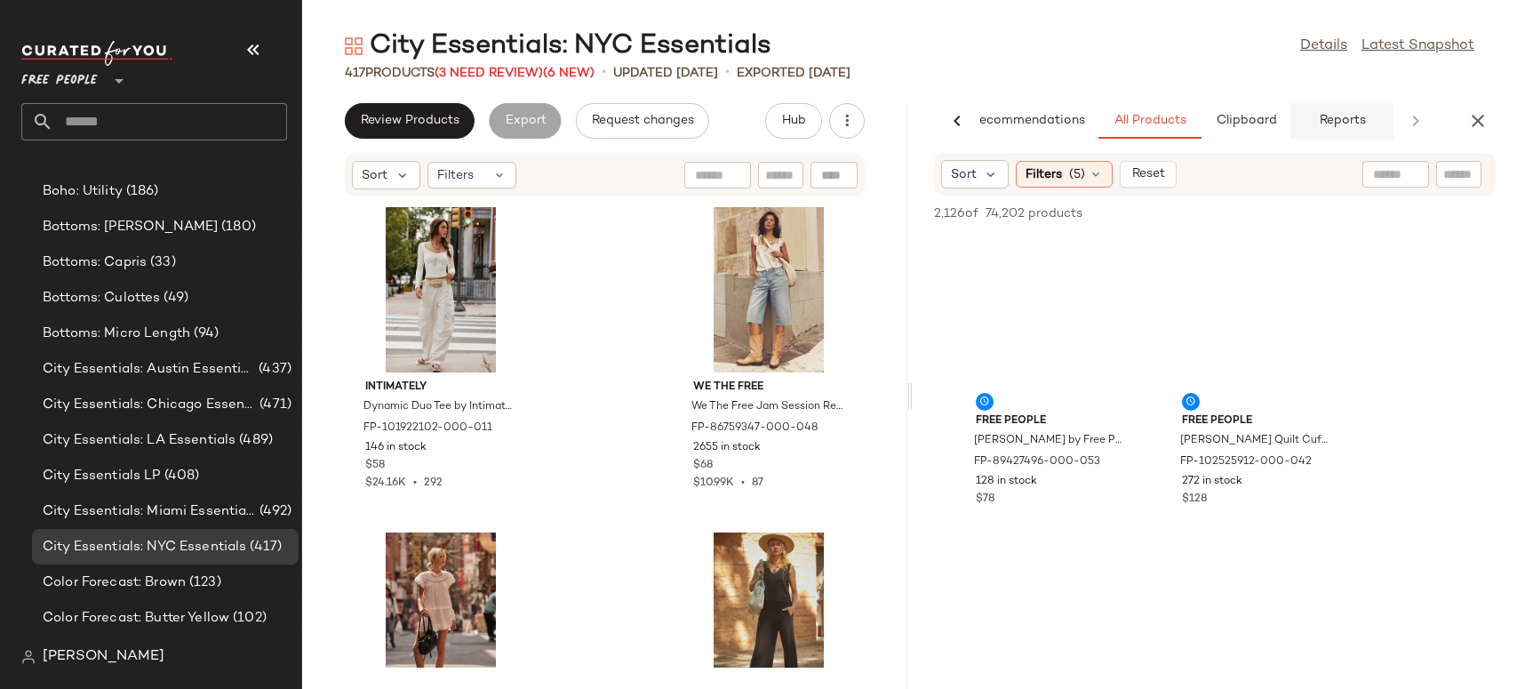
click at [1353, 119] on span "Reports" at bounding box center [1341, 121] width 47 height 14
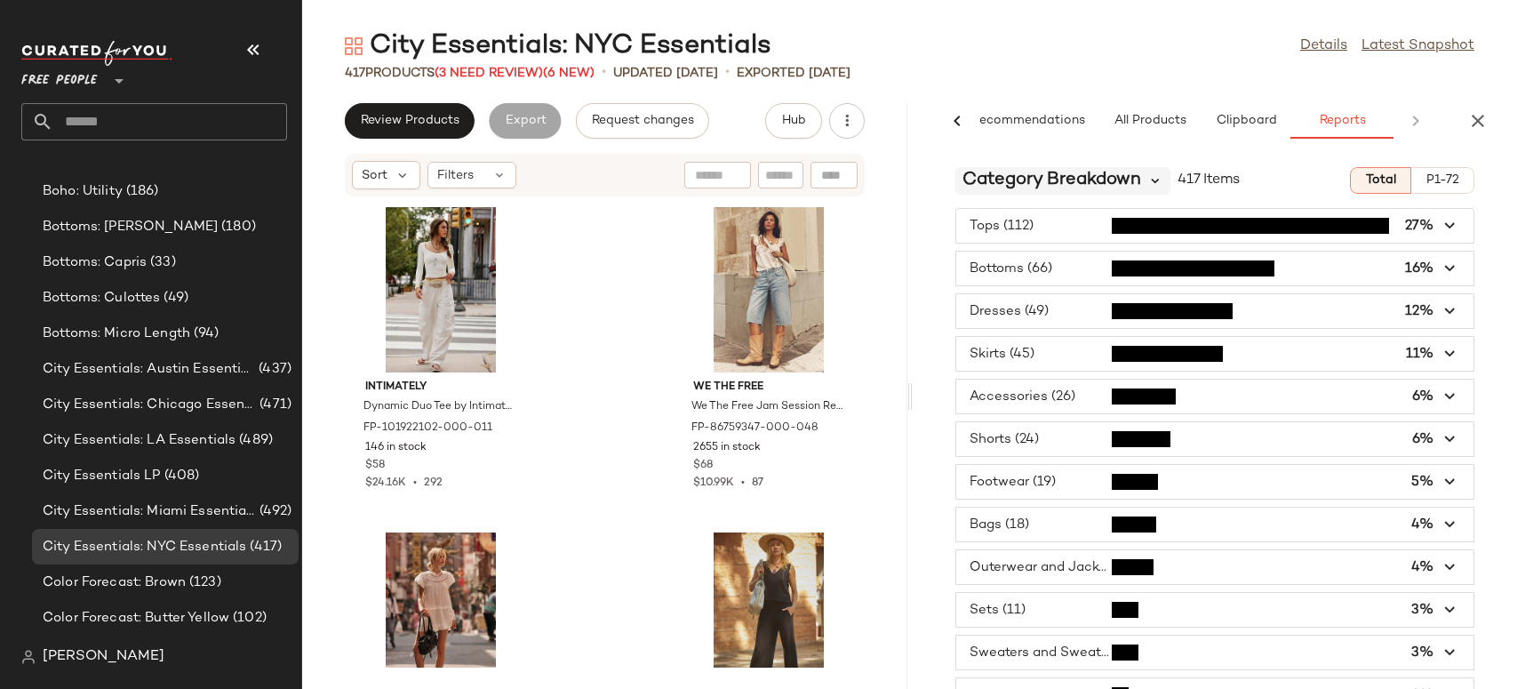
click at [1155, 185] on icon at bounding box center [1156, 180] width 16 height 16
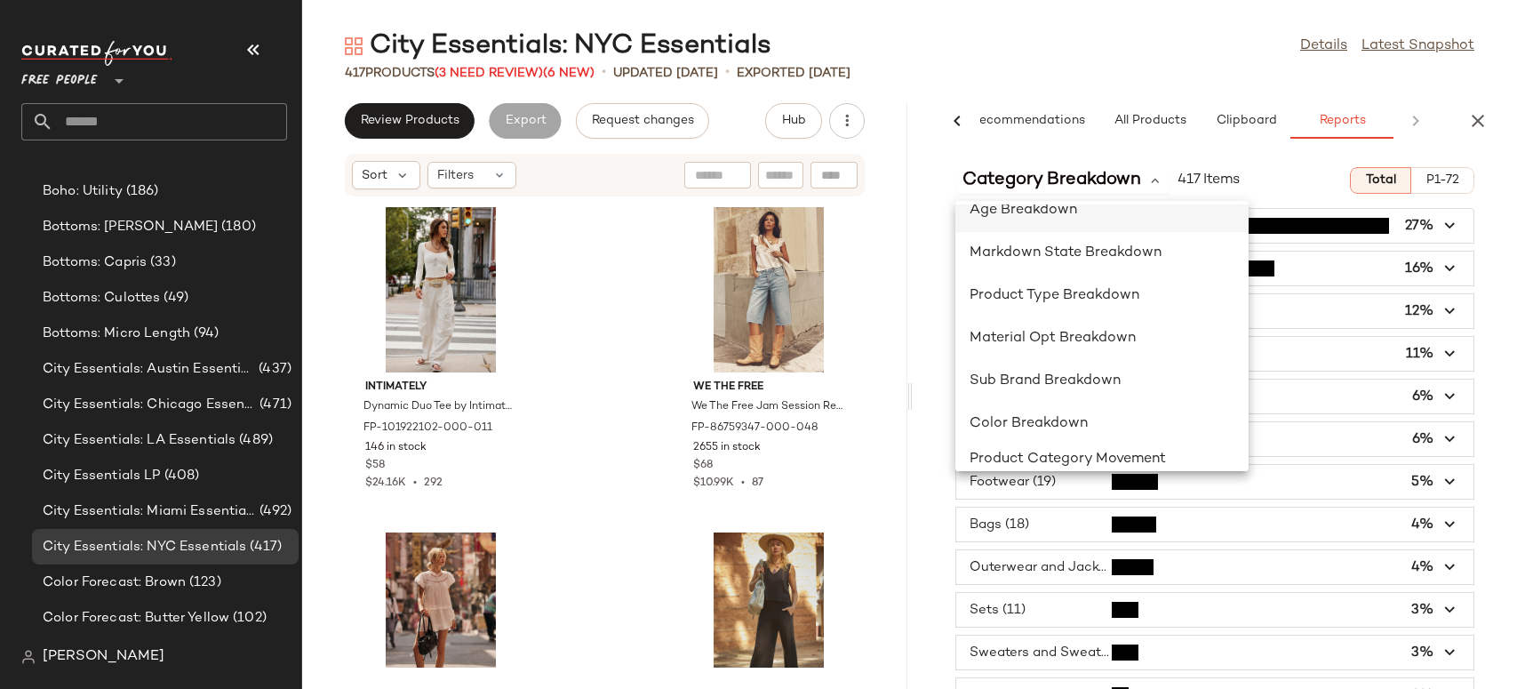
scroll to position [278, 0]
click at [1079, 416] on span "Color Breakdown" at bounding box center [1029, 423] width 118 height 15
